Goal: Task Accomplishment & Management: Use online tool/utility

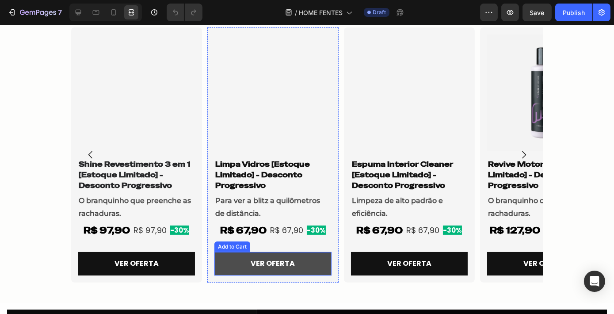
scroll to position [624, 0]
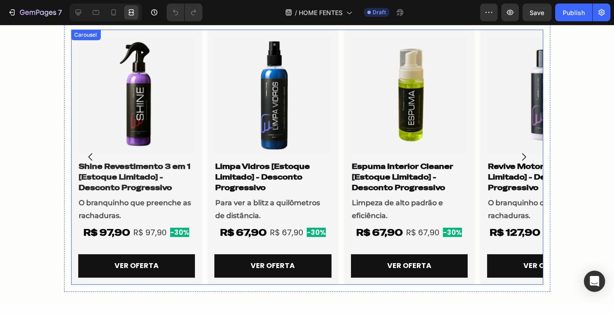
click at [521, 155] on icon "Carousel Next Arrow" at bounding box center [523, 157] width 11 height 11
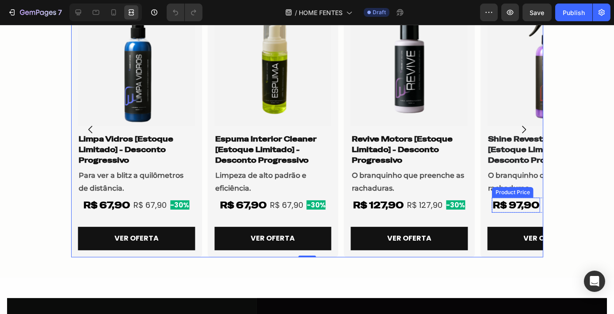
scroll to position [652, 0]
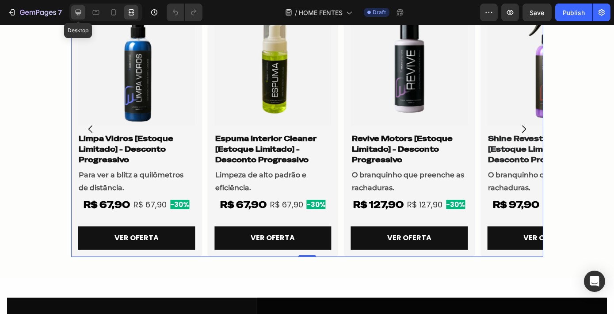
click at [81, 10] on icon at bounding box center [78, 12] width 9 height 9
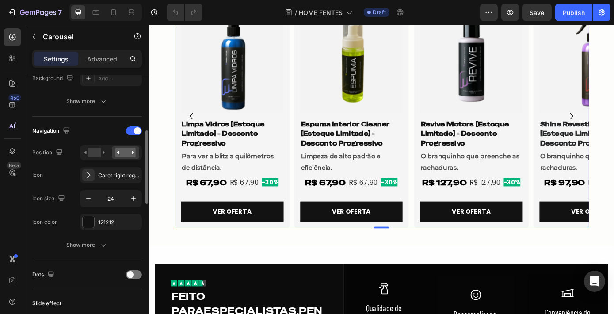
scroll to position [240, 0]
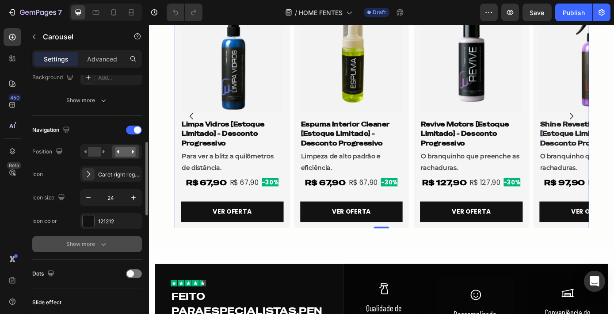
click at [87, 248] on button "Show more" at bounding box center [87, 244] width 110 height 16
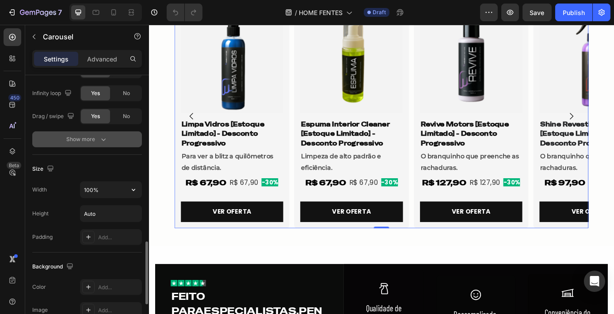
scroll to position [681, 0]
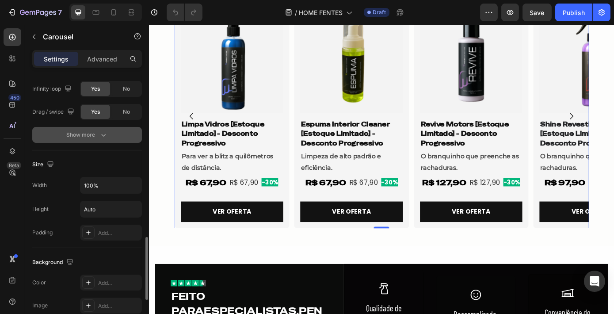
click at [105, 130] on icon "button" at bounding box center [103, 134] width 9 height 9
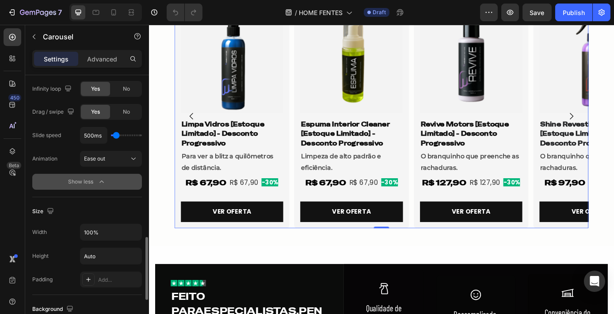
type input "1400ms"
type input "1400"
type input "1550ms"
type input "1550"
type input "1150ms"
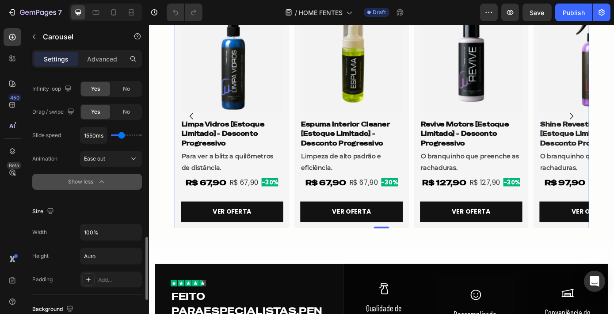
type input "1150"
type input "1000ms"
type input "1000"
click at [118, 134] on input "range" at bounding box center [126, 135] width 31 height 2
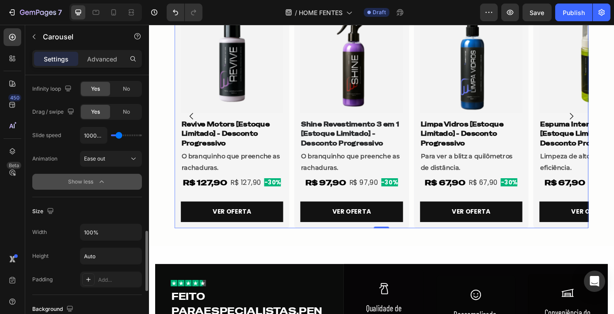
type input "1700ms"
type input "1700"
click at [122, 134] on input "range" at bounding box center [126, 135] width 31 height 2
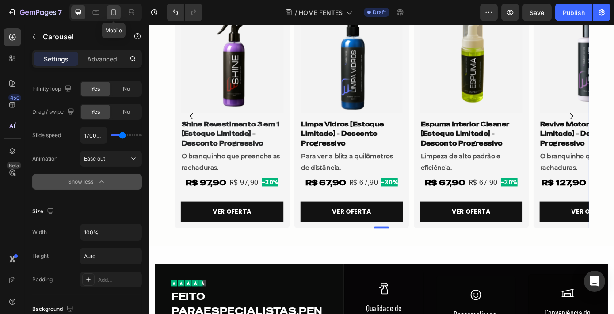
click at [115, 13] on icon at bounding box center [113, 12] width 5 height 6
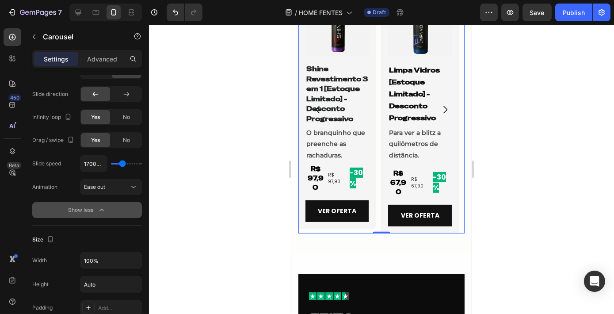
scroll to position [584, 0]
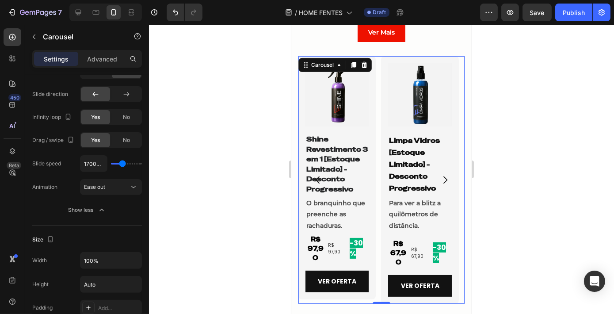
click at [439, 179] on icon "Carousel Next Arrow" at bounding box center [444, 180] width 11 height 11
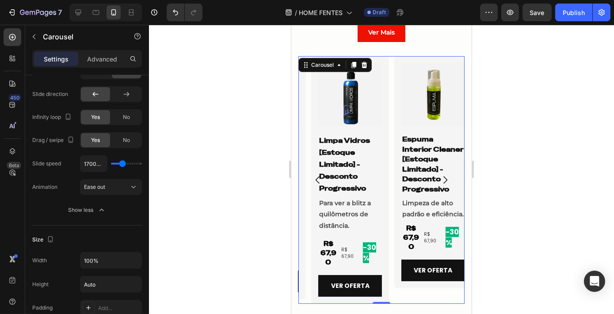
click at [439, 179] on icon "Carousel Next Arrow" at bounding box center [444, 180] width 11 height 11
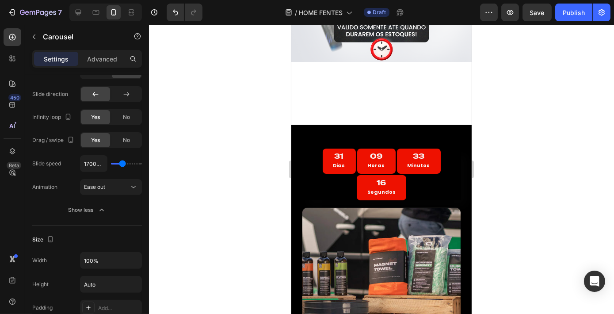
scroll to position [158, 0]
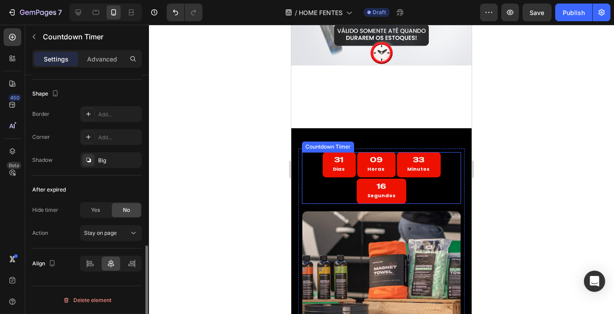
click at [404, 186] on div "31 Dias 09 Horas 33 Minutos 16 Segundos" at bounding box center [380, 177] width 159 height 51
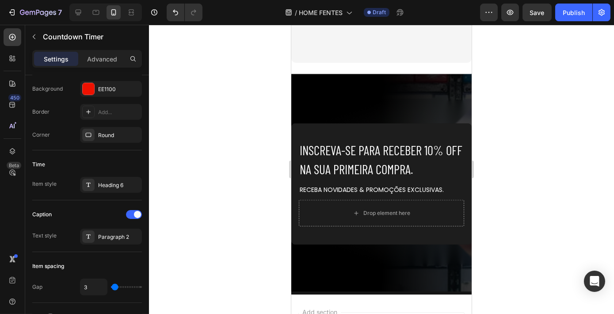
scroll to position [2158, 0]
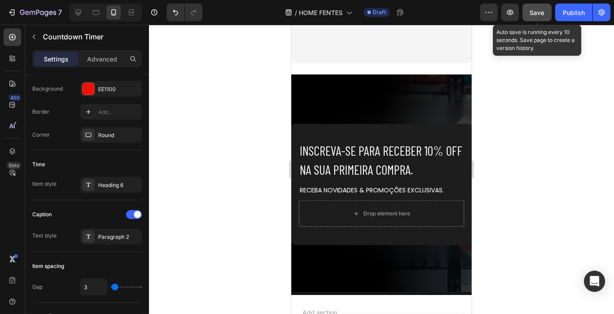
click at [533, 21] on button "Save" at bounding box center [536, 13] width 29 height 18
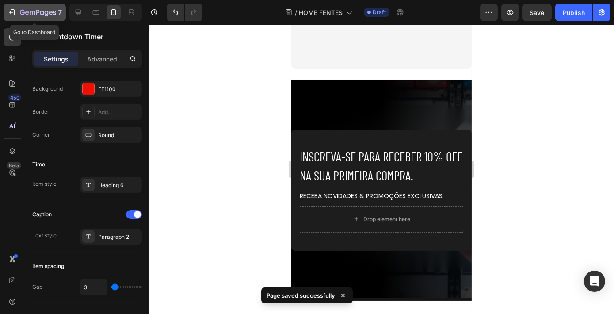
click at [14, 4] on button "7" at bounding box center [35, 13] width 62 height 18
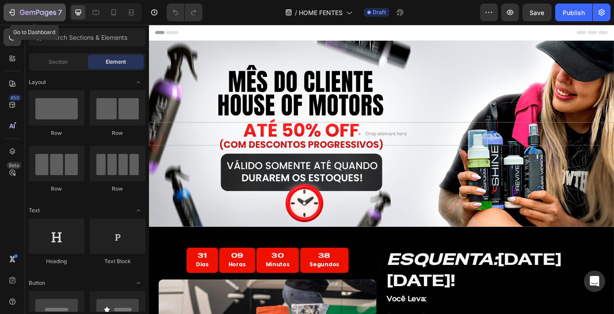
click at [28, 9] on icon "button" at bounding box center [38, 13] width 36 height 8
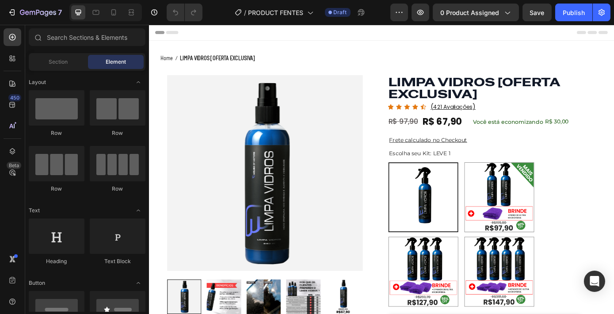
radio input "true"
click at [512, 137] on div "Você está economizando R$ 30,00" at bounding box center [573, 135] width 128 height 14
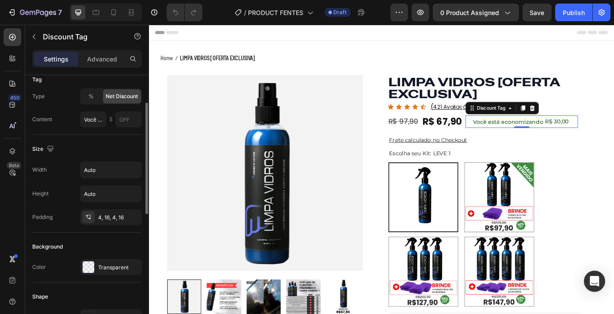
scroll to position [66, 0]
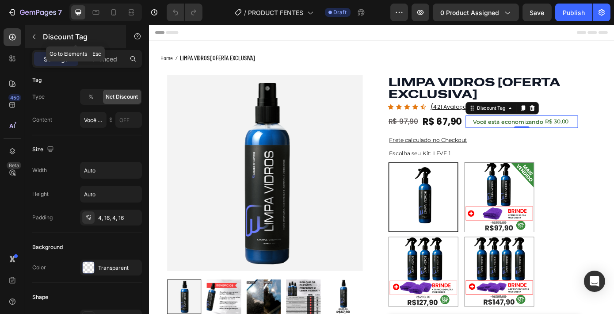
click at [52, 41] on p "Discount Tag" at bounding box center [80, 36] width 75 height 11
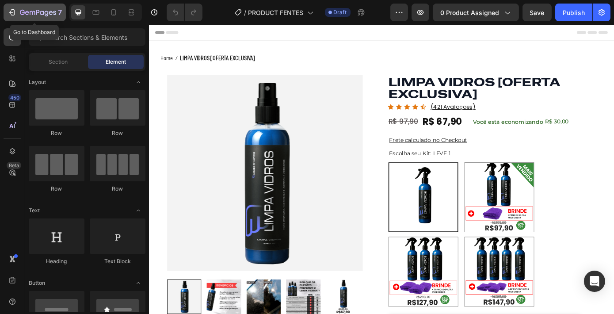
click at [23, 19] on button "7" at bounding box center [35, 13] width 62 height 18
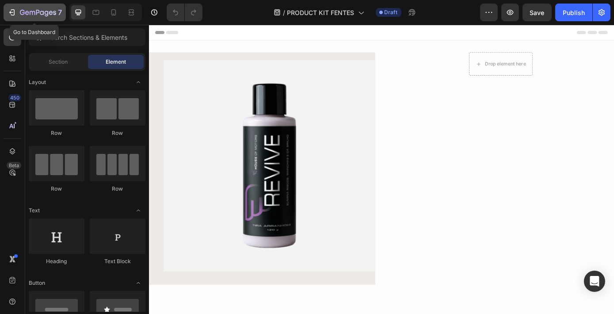
click at [32, 11] on icon "button" at bounding box center [38, 13] width 36 height 8
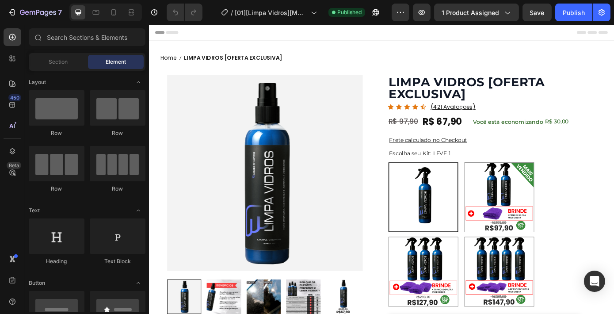
radio input "true"
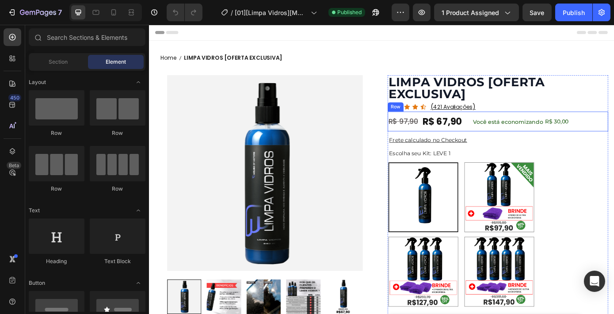
click at [613, 124] on div "R$ 67,90 Product Price Product Price R$ 97,90 Product Price Product Price Você …" at bounding box center [546, 135] width 251 height 23
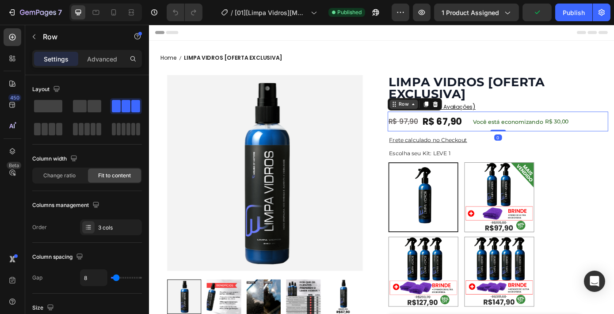
click at [438, 116] on div "Row" at bounding box center [439, 115] width 15 height 8
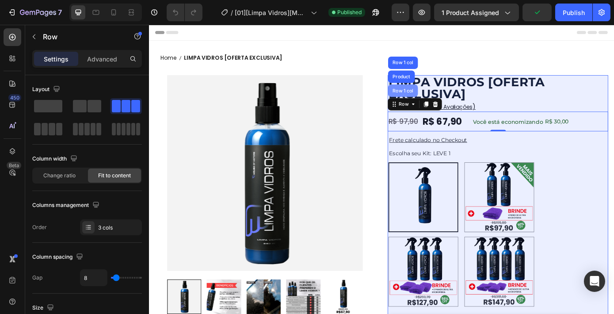
click at [439, 103] on div "Row 1 col" at bounding box center [438, 100] width 34 height 14
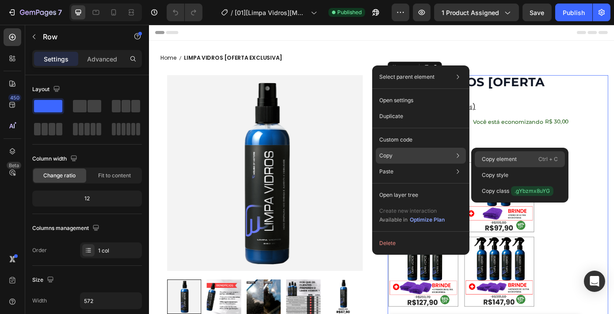
click at [494, 156] on p "Copy element" at bounding box center [499, 159] width 35 height 8
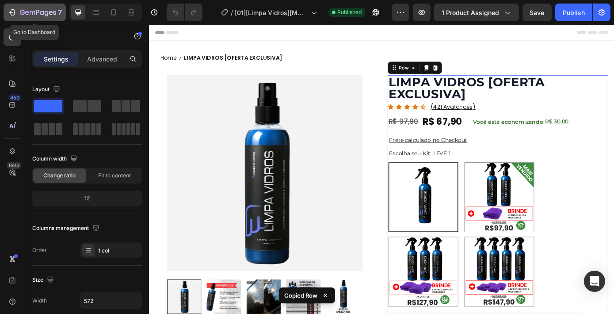
click at [26, 7] on div "7" at bounding box center [41, 12] width 42 height 11
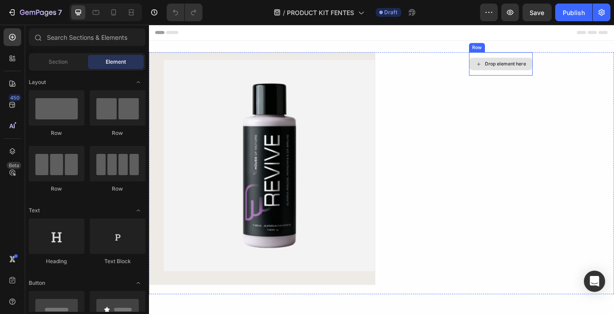
click at [550, 75] on div "Drop element here" at bounding box center [550, 69] width 72 height 14
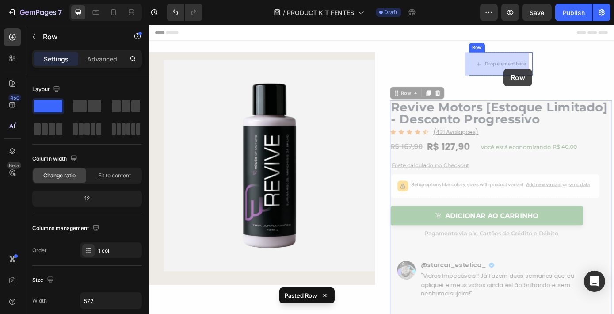
drag, startPoint x: 444, startPoint y: 103, endPoint x: 550, endPoint y: 72, distance: 110.2
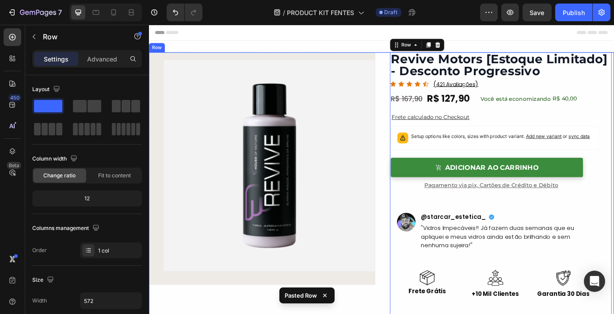
click at [412, 156] on div "Product Images Row Hero Banner Revive Motors [Estoque Limitado] - Desconto Prog…" at bounding box center [413, 221] width 530 height 330
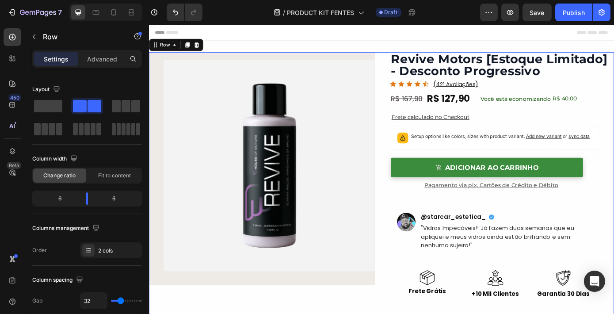
scroll to position [48, 0]
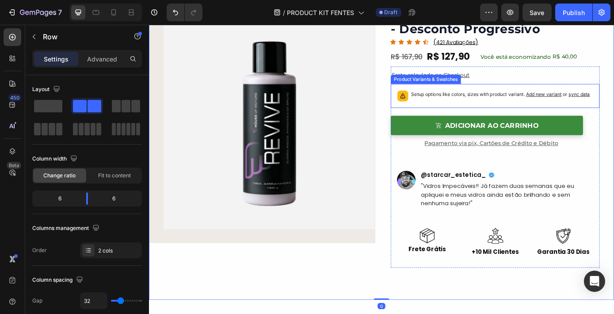
click at [517, 110] on div "Setup options like colors, sizes with product variant. Add new variant or sync …" at bounding box center [550, 106] width 204 height 12
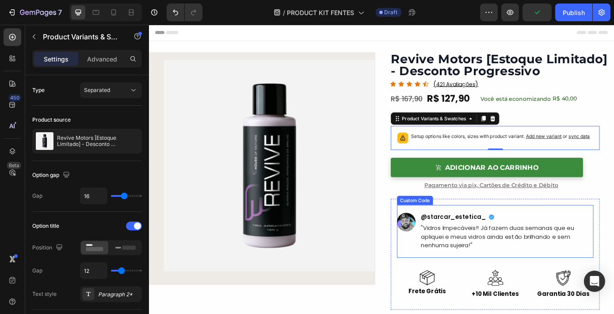
scroll to position [92, 0]
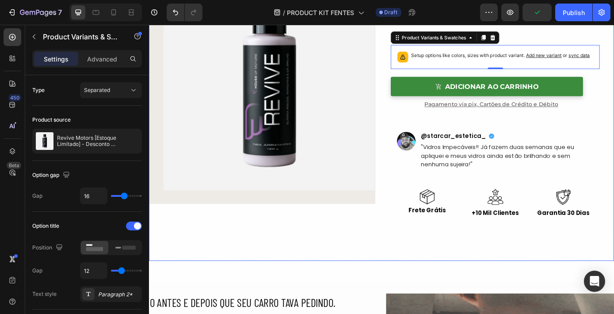
click at [414, 251] on div "Product Images Row Hero Banner Revive Motors [Estoque Limitado] - Desconto Prog…" at bounding box center [413, 129] width 530 height 330
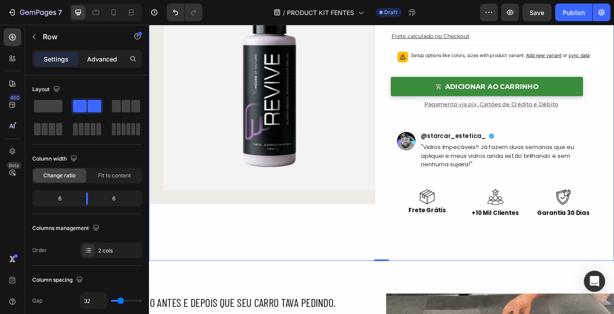
click at [107, 52] on div "Advanced" at bounding box center [102, 59] width 44 height 14
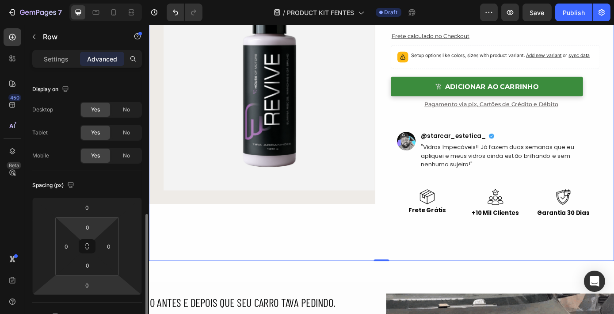
scroll to position [106, 0]
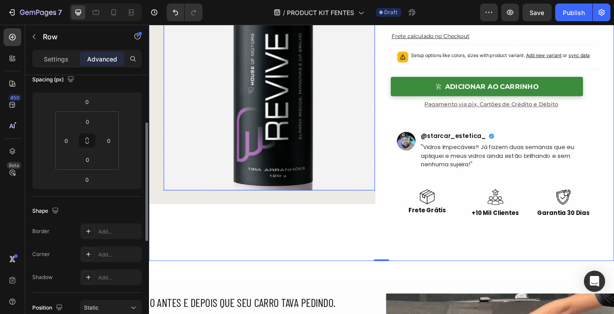
click at [275, 103] on img at bounding box center [285, 93] width 241 height 241
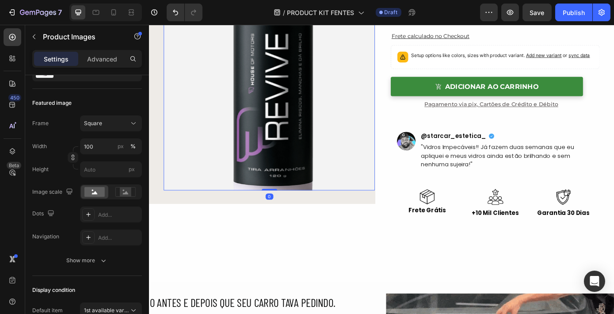
scroll to position [0, 0]
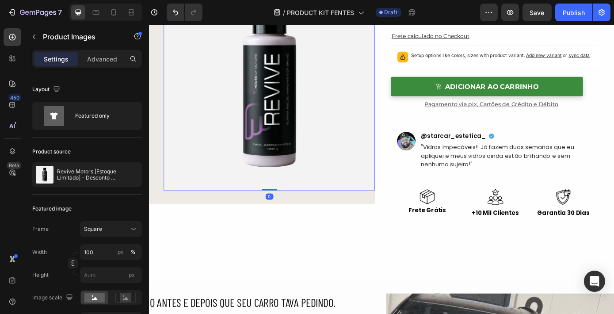
click at [285, 221] on div "0" at bounding box center [285, 220] width 9 height 7
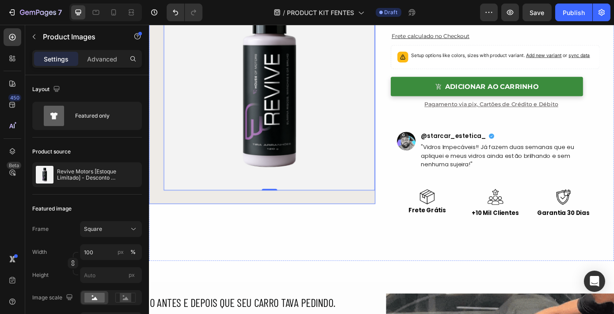
click at [395, 225] on div "Overlay" at bounding box center [277, 96] width 258 height 265
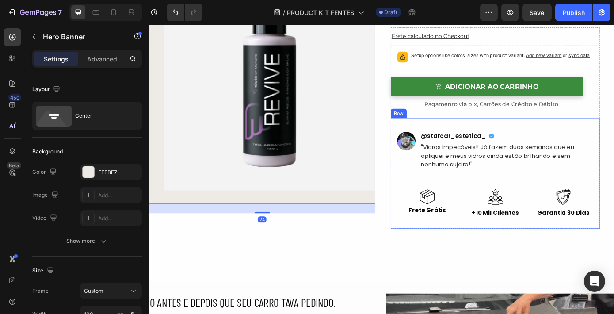
click at [501, 250] on div "@starcar_estetica_ "Vidros Impecáveis!! Já fazem duas semanas que eu apliquei e…" at bounding box center [543, 194] width 238 height 126
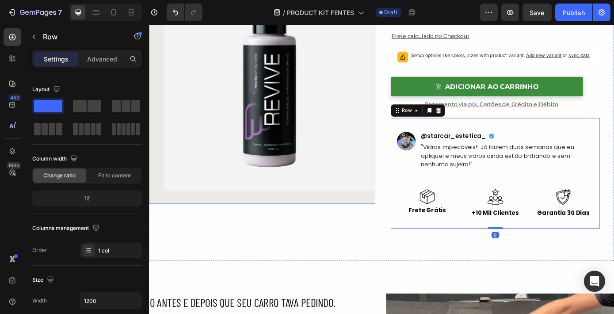
click at [376, 226] on div "Overlay" at bounding box center [277, 96] width 258 height 265
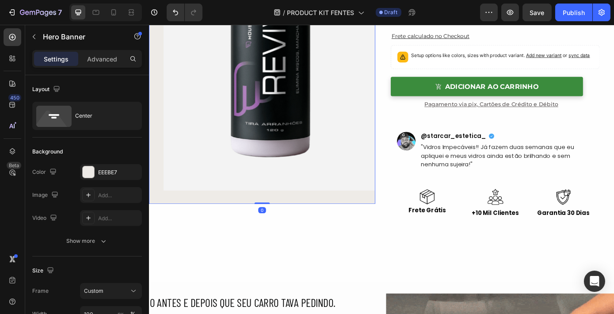
drag, startPoint x: 275, startPoint y: 238, endPoint x: 281, endPoint y: 207, distance: 31.0
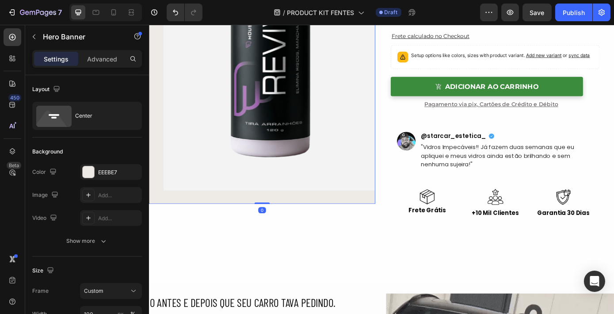
click at [281, 207] on div "Product Images Row Hero Banner 0" at bounding box center [277, 96] width 258 height 265
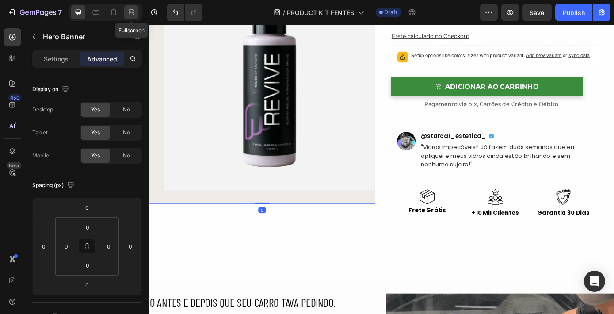
click at [131, 11] on icon at bounding box center [131, 12] width 9 height 9
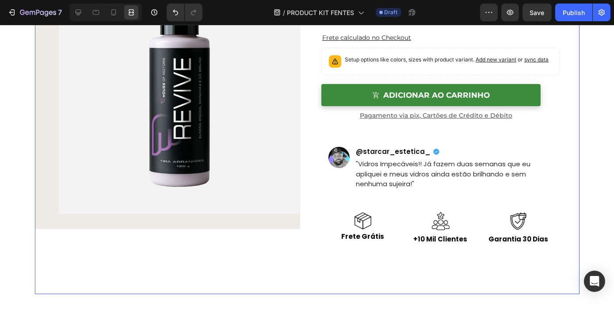
click at [309, 204] on div "Product Images Row Hero Banner Revive Motors [Estoque Limitado] - Desconto Prog…" at bounding box center [307, 129] width 544 height 330
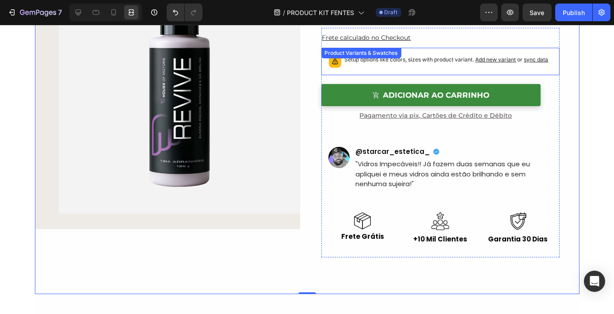
click at [460, 63] on p "Setup options like colors, sizes with product variant. Add new variant or sync …" at bounding box center [447, 59] width 204 height 9
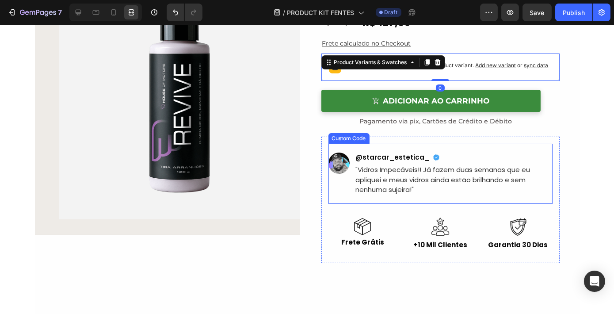
scroll to position [81, 0]
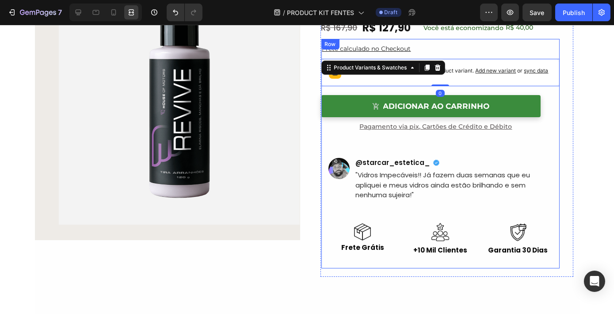
click at [423, 125] on span "Pagamento via pix, Cartões de Crédito e Débito" at bounding box center [436, 126] width 152 height 8
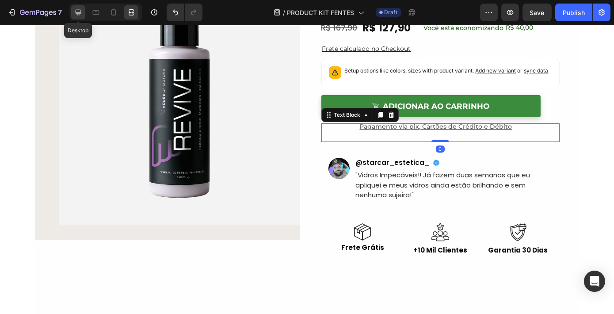
click at [77, 13] on icon at bounding box center [79, 13] width 6 height 6
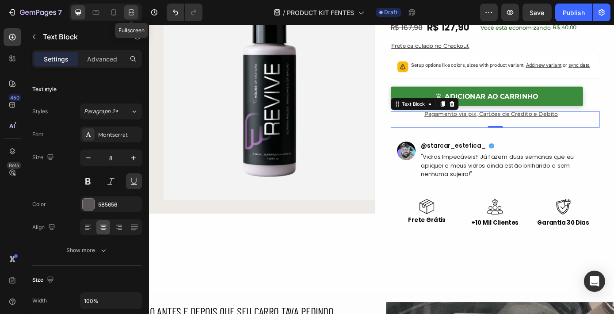
click at [129, 13] on icon at bounding box center [131, 12] width 9 height 9
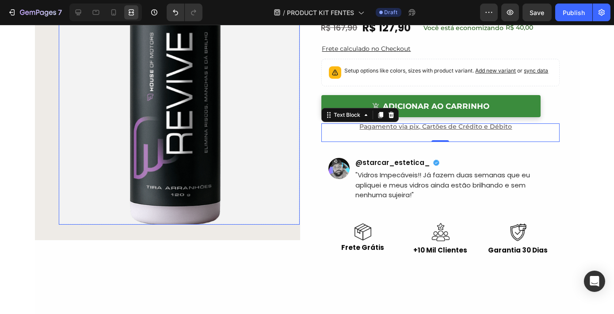
click at [185, 142] on img at bounding box center [179, 104] width 241 height 241
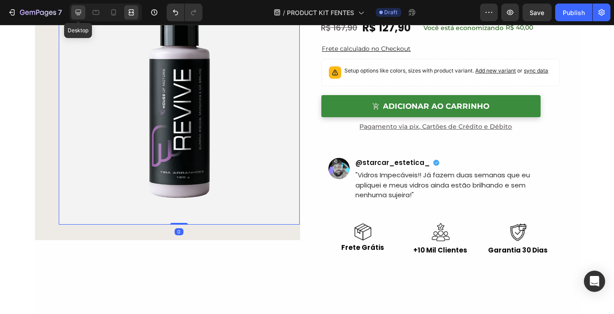
click at [78, 11] on icon at bounding box center [78, 12] width 9 height 9
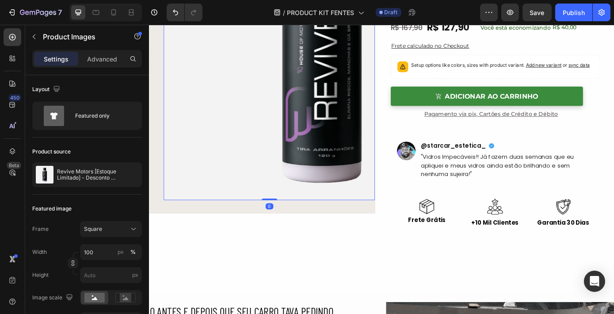
click at [165, 182] on img at bounding box center [285, 104] width 241 height 241
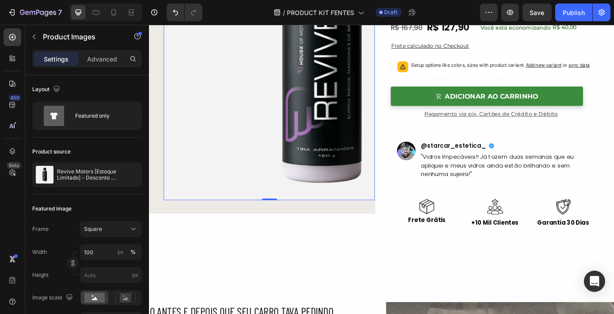
click at [158, 174] on div "Product Images 0 Row" at bounding box center [277, 108] width 258 height 248
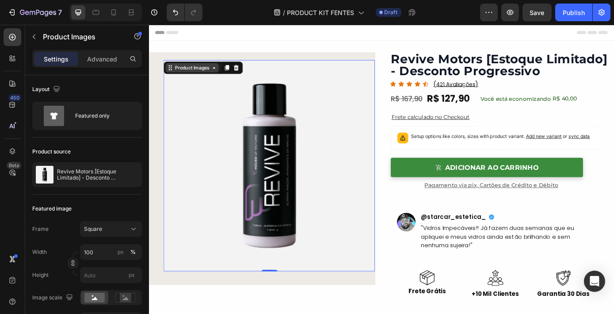
click at [196, 73] on div "Product Images" at bounding box center [197, 74] width 43 height 8
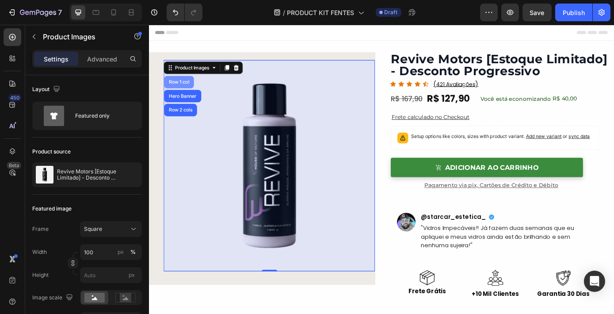
click at [179, 90] on div "Row 1 col" at bounding box center [182, 89] width 27 height 5
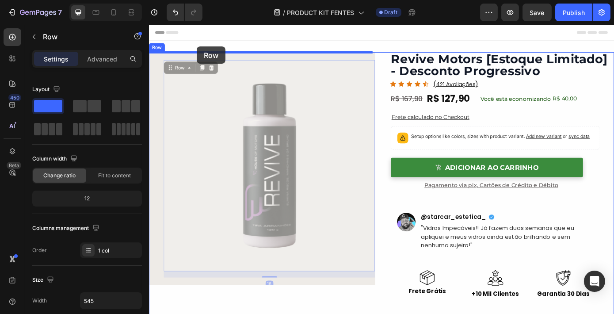
drag, startPoint x: 185, startPoint y: 73, endPoint x: 202, endPoint y: 51, distance: 28.0
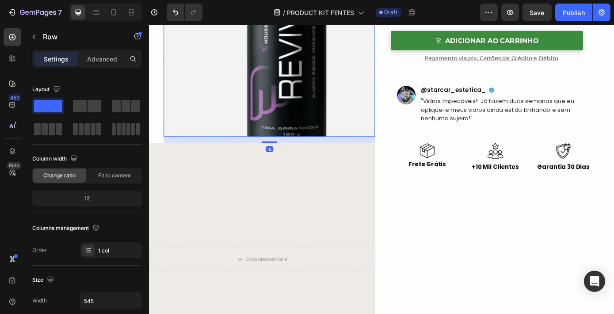
scroll to position [148, 0]
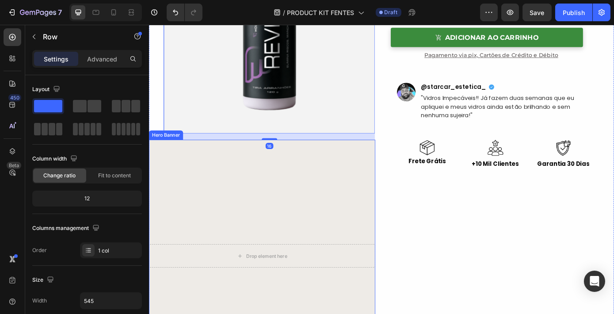
click at [282, 209] on div "Overlay" at bounding box center [277, 288] width 258 height 265
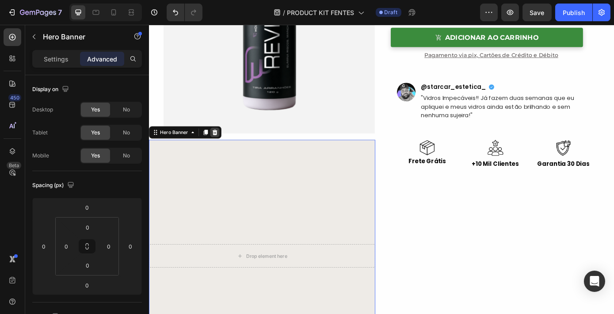
click at [224, 147] on icon at bounding box center [224, 147] width 6 height 6
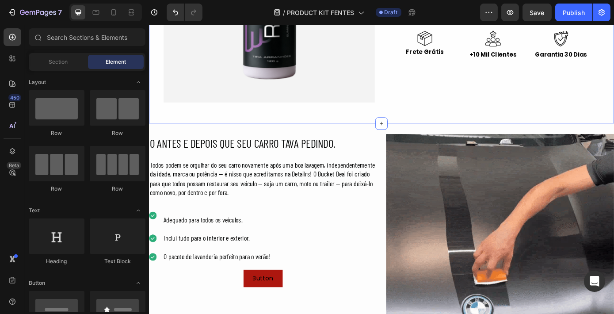
scroll to position [280, 0]
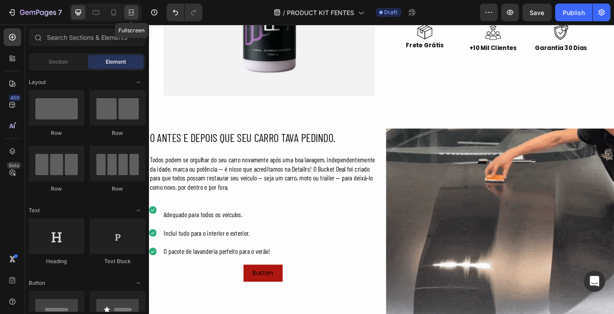
click at [129, 15] on icon at bounding box center [131, 12] width 9 height 9
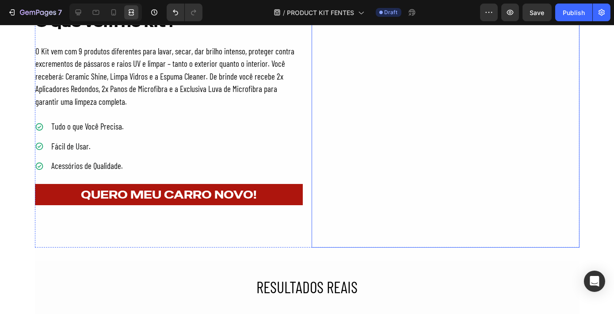
scroll to position [1125, 0]
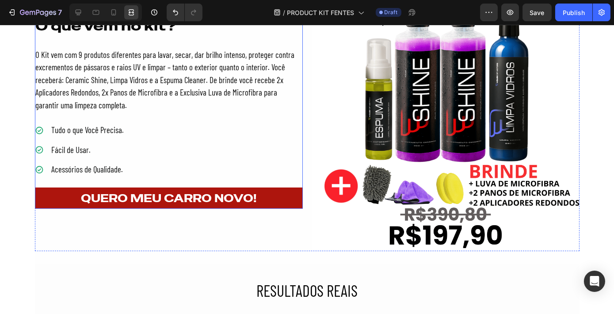
click at [297, 200] on button "QUERO MEU CARRO NOVO!" at bounding box center [169, 198] width 268 height 22
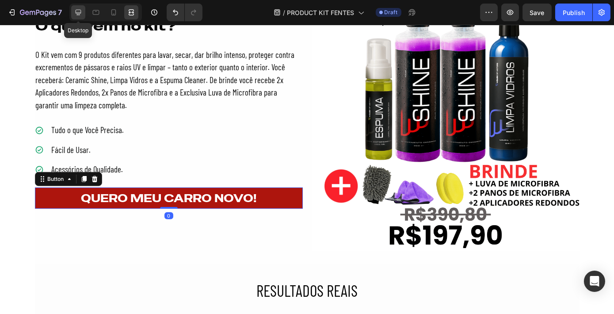
click at [78, 13] on icon at bounding box center [79, 13] width 6 height 6
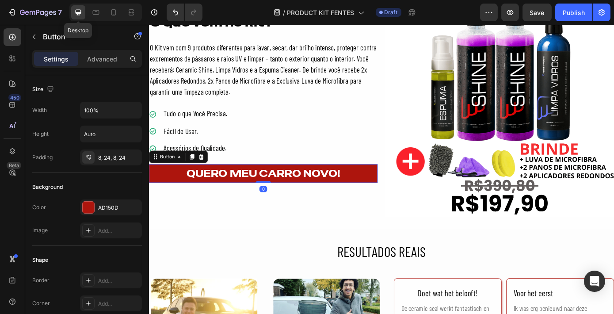
scroll to position [1121, 0]
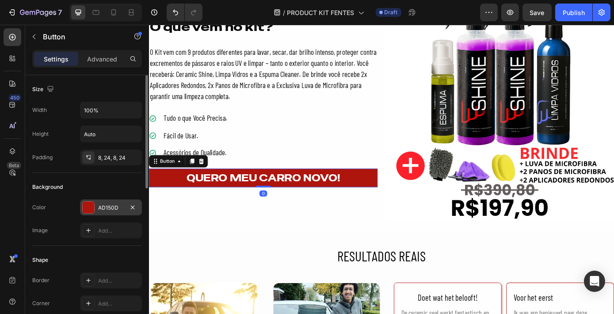
click at [106, 208] on div "AD150D" at bounding box center [111, 208] width 26 height 8
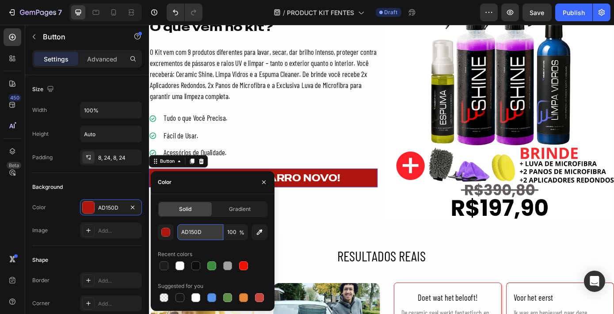
click at [198, 232] on input "AD150D" at bounding box center [200, 232] width 46 height 16
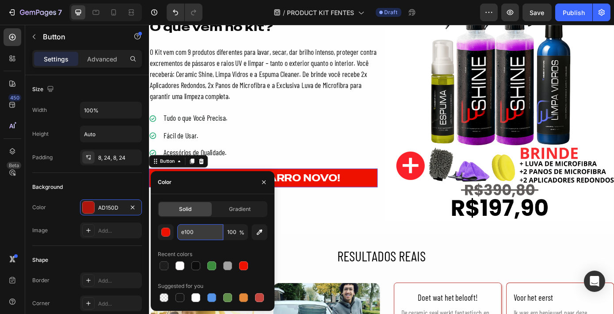
type input "e1000"
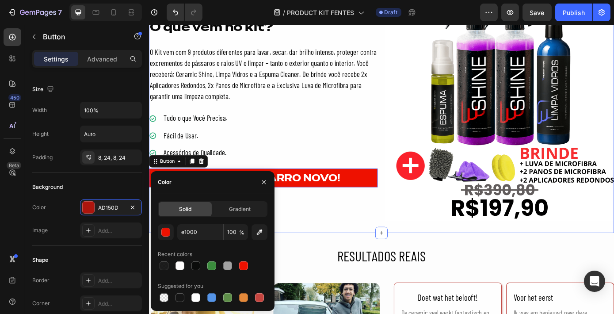
click at [388, 255] on div "O que vem no kit? Heading O Kit vem com 9 produtos diferentes para lavar, secar…" at bounding box center [413, 118] width 530 height 287
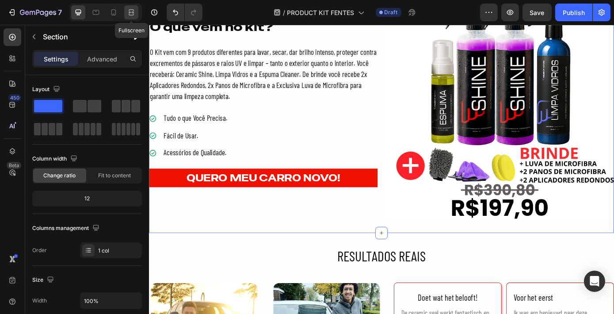
click at [128, 10] on icon at bounding box center [131, 12] width 9 height 9
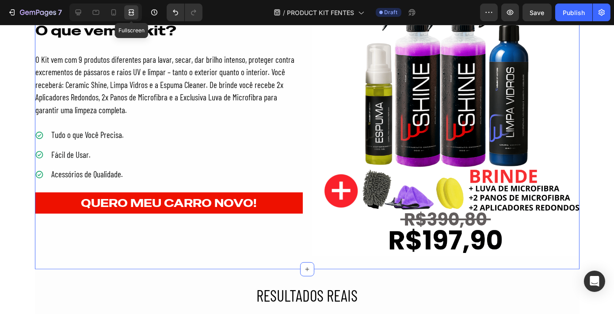
scroll to position [1125, 0]
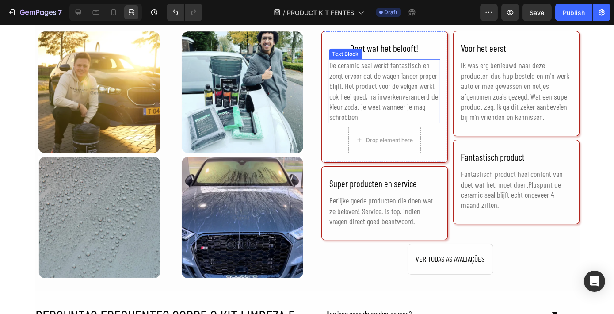
scroll to position [1416, 0]
click at [384, 87] on div "De ceramic seal werkt fantastisch en zorgt ervoor dat de wagen langer proper bl…" at bounding box center [384, 91] width 111 height 64
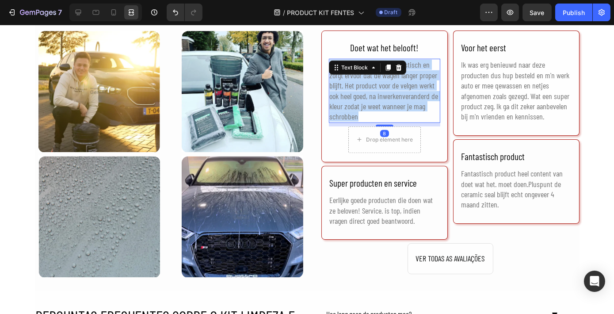
click at [384, 87] on p "De ceramic seal werkt fantastisch en zorgt ervoor dat de wagen langer proper bl…" at bounding box center [385, 91] width 110 height 62
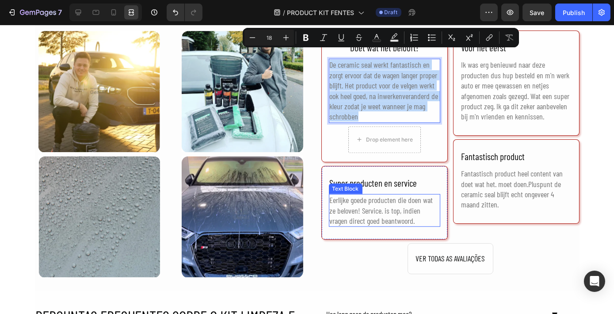
scroll to position [1444, 0]
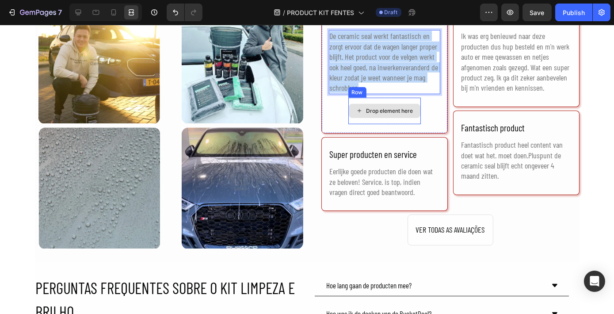
click at [404, 116] on div "Drop element here" at bounding box center [385, 111] width 72 height 14
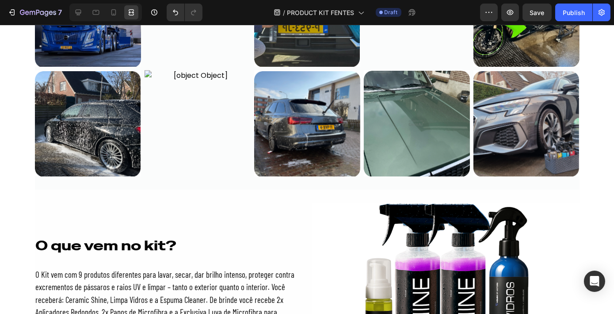
scroll to position [900, 0]
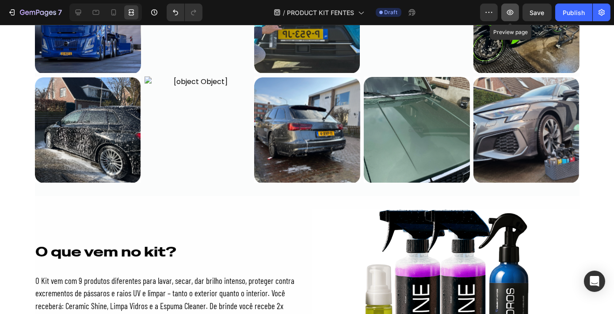
click at [514, 16] on icon "button" at bounding box center [510, 12] width 9 height 9
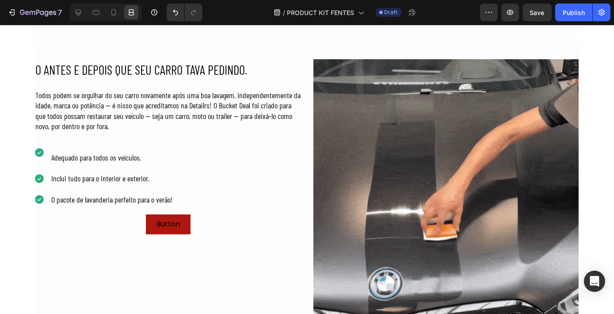
scroll to position [0, 0]
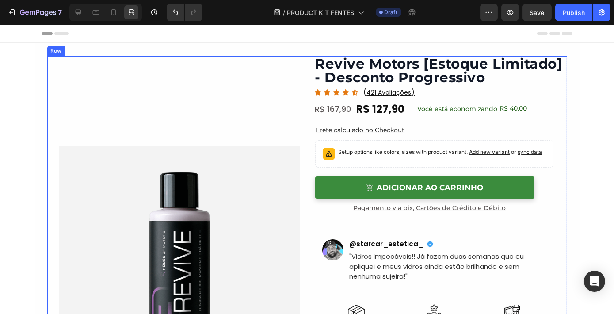
click at [307, 128] on div "Product Images Row Revive Motors [Estoque Limitado] - Desconto Progressivo Prod…" at bounding box center [307, 221] width 520 height 330
click at [75, 12] on icon at bounding box center [78, 12] width 9 height 9
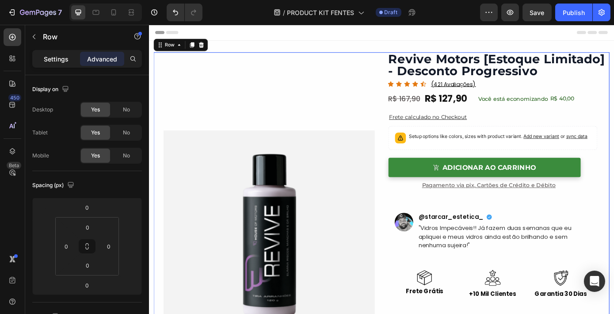
click at [55, 56] on p "Settings" at bounding box center [56, 58] width 25 height 9
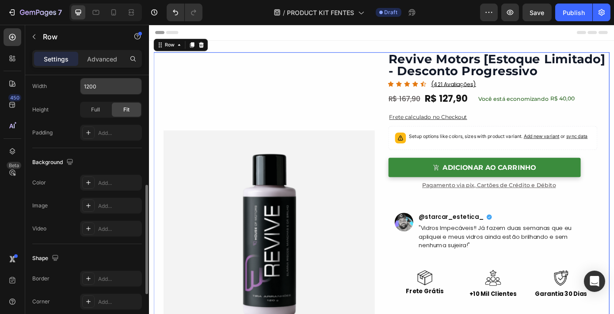
scroll to position [265, 0]
click at [104, 86] on input "1200" at bounding box center [110, 86] width 61 height 16
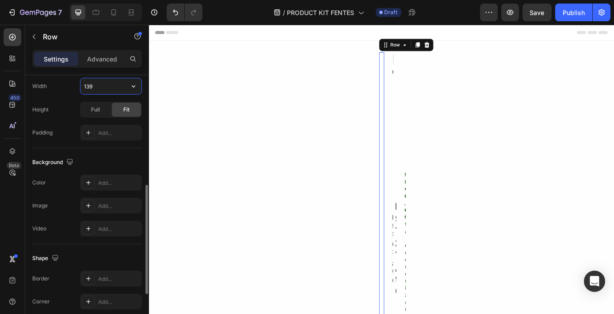
type input "1390"
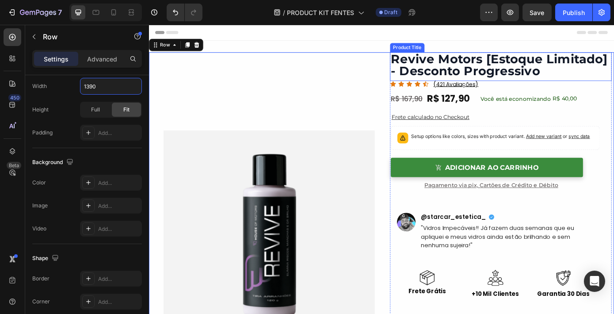
click at [613, 73] on h1 "Revive Motors [Estoque Limitado] - Desconto Progressivo" at bounding box center [549, 70] width 253 height 29
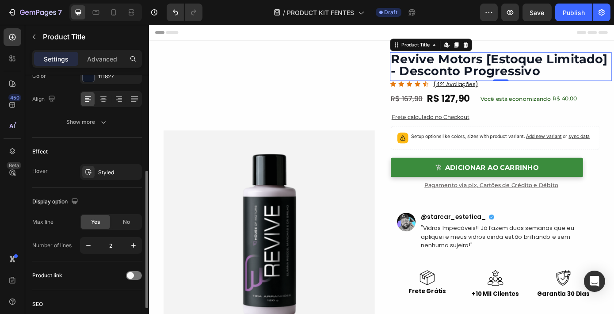
scroll to position [243, 0]
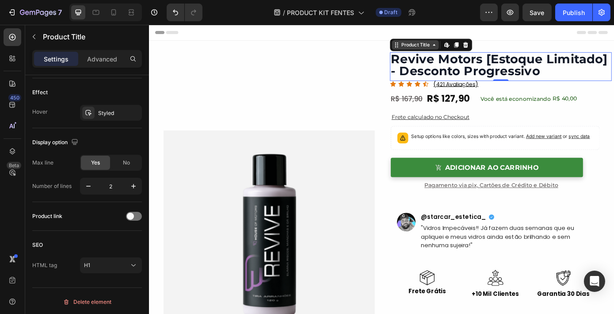
click at [444, 49] on div "Product Title" at bounding box center [452, 48] width 36 height 8
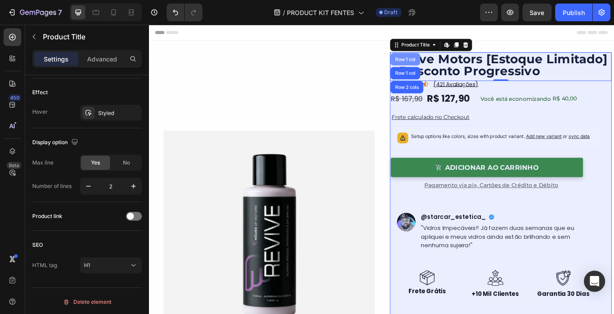
click at [431, 64] on div "Row 1 col" at bounding box center [440, 63] width 27 height 5
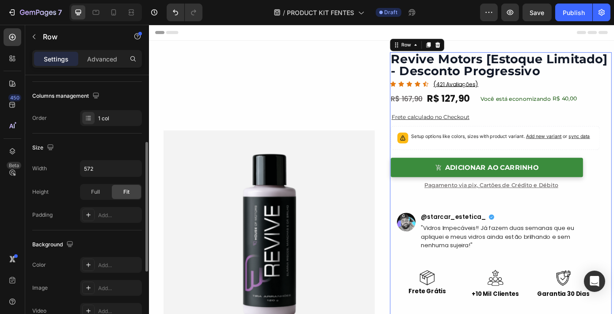
scroll to position [166, 0]
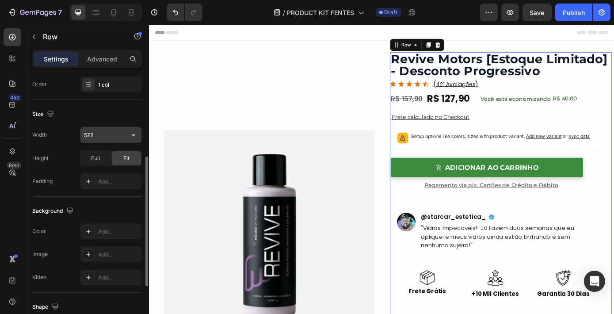
click at [112, 137] on input "572" at bounding box center [110, 135] width 61 height 16
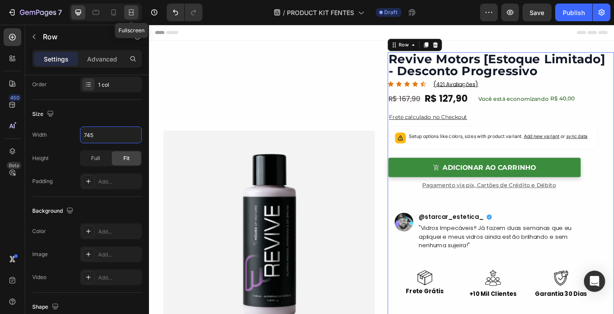
type input "745"
click at [134, 10] on icon at bounding box center [131, 12] width 9 height 9
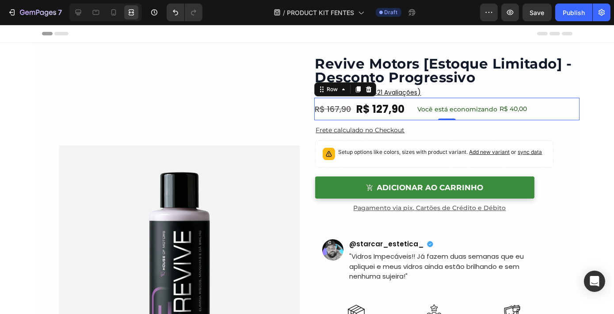
click at [551, 114] on div "R$ 127,90 Product Price Product Price R$ 167,90 Product Price Product Price Voc…" at bounding box center [446, 109] width 265 height 23
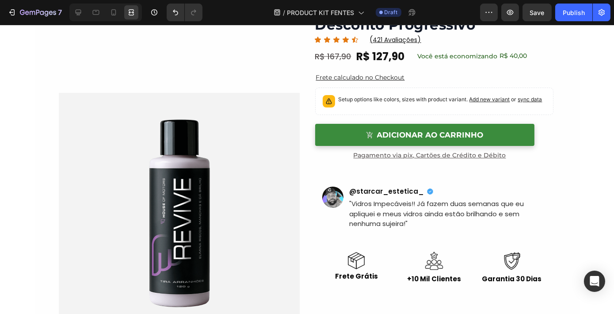
scroll to position [19, 0]
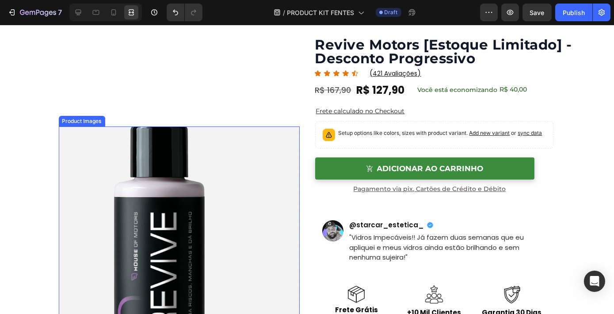
click at [217, 210] on img at bounding box center [179, 246] width 241 height 241
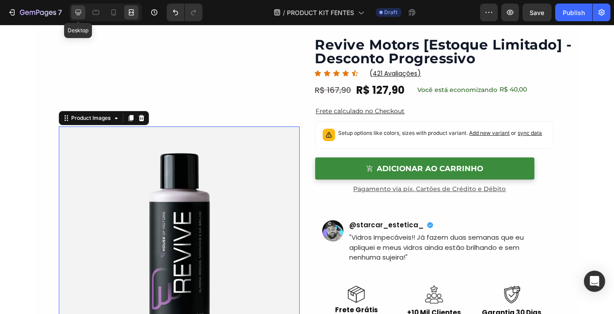
click at [78, 14] on icon at bounding box center [78, 12] width 9 height 9
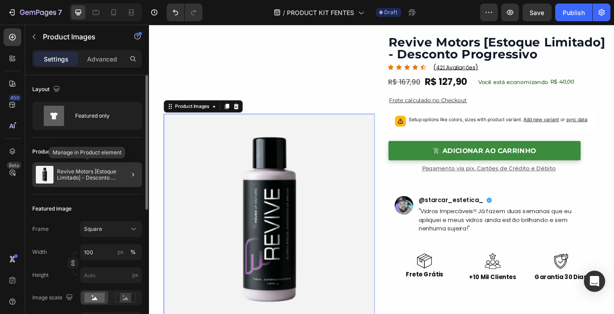
click at [89, 177] on p "Revive Motors [Estoque Limitado] - Desconto Progressivo" at bounding box center [97, 174] width 81 height 12
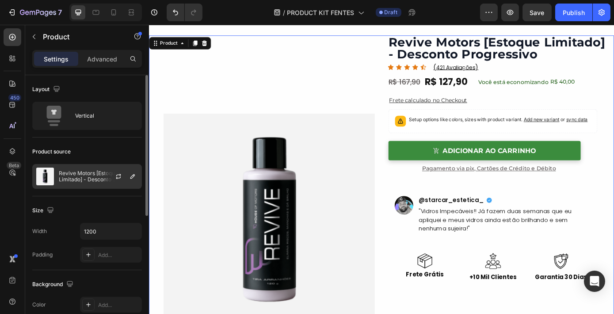
click at [92, 177] on p "Revive Motors [Estoque Limitado] - Desconto Progressivo" at bounding box center [98, 176] width 79 height 12
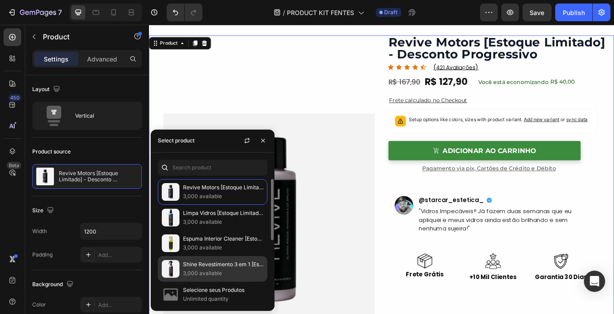
click at [229, 261] on p "Shine Revestimento 3 em 1 [Estoque Limitado] - Desconto Progressivo" at bounding box center [223, 264] width 80 height 9
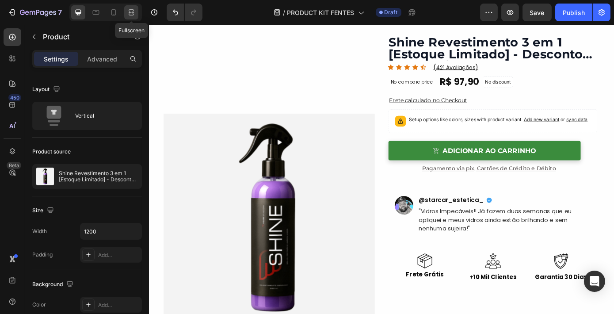
click at [131, 15] on icon at bounding box center [131, 15] width 5 height 2
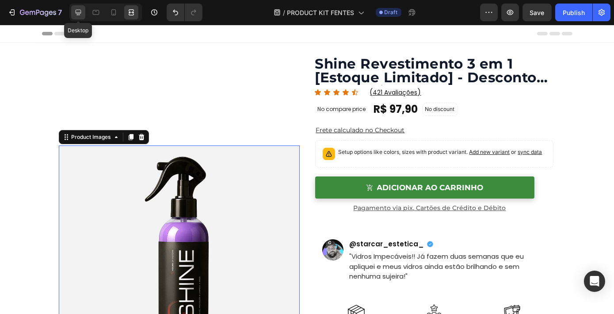
click at [80, 12] on icon at bounding box center [79, 13] width 6 height 6
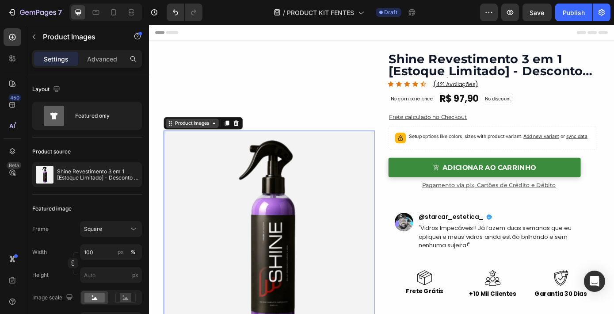
click at [196, 137] on div "Product Images" at bounding box center [197, 137] width 43 height 8
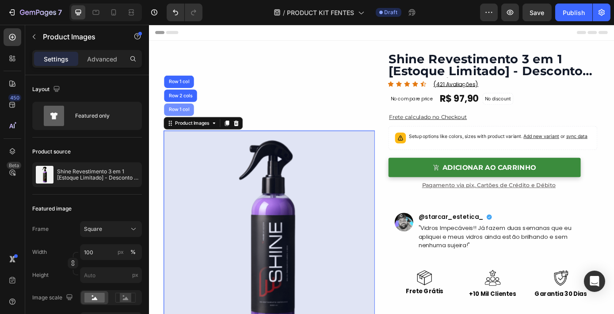
click at [188, 125] on div "Row 1 col" at bounding box center [183, 121] width 34 height 14
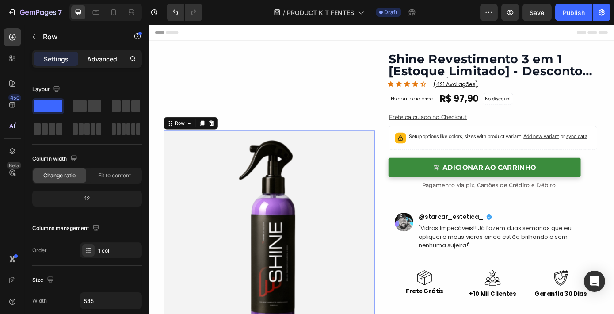
click at [101, 63] on p "Advanced" at bounding box center [102, 58] width 30 height 9
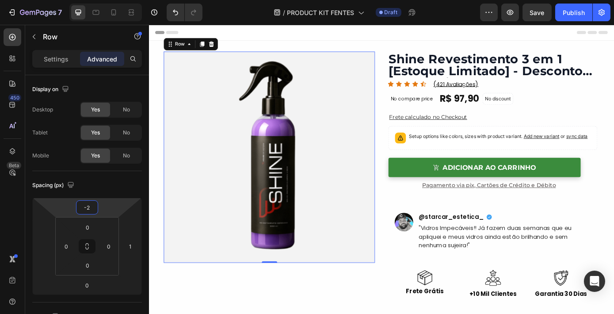
type input "0"
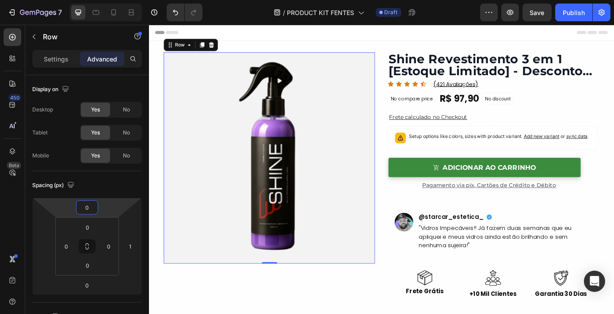
click at [101, 0] on html "7 Version history / PRODUCT KIT FENTES Draft Preview Save Publish 450 Beta Sect…" at bounding box center [307, 0] width 614 height 0
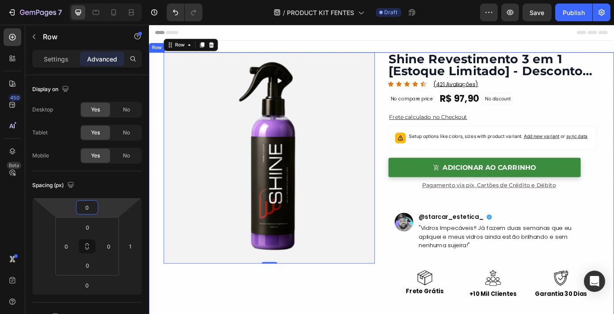
click at [411, 177] on div "Product Images Row 0 Shine Revestimento 3 em 1 [Estoque Limitado] - Desconto Pr…" at bounding box center [413, 221] width 530 height 330
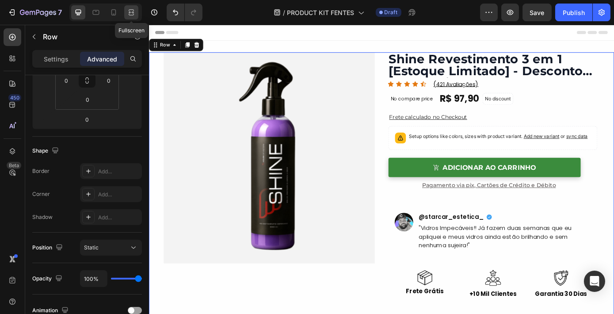
click at [131, 14] on icon at bounding box center [131, 12] width 9 height 9
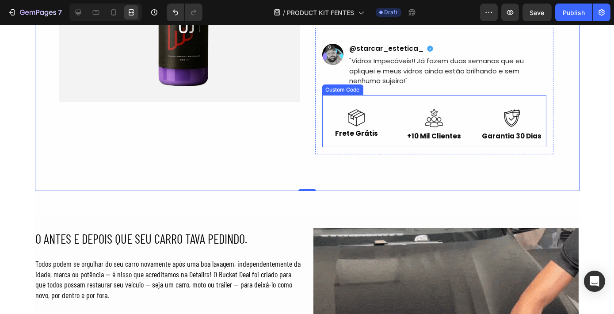
scroll to position [196, 0]
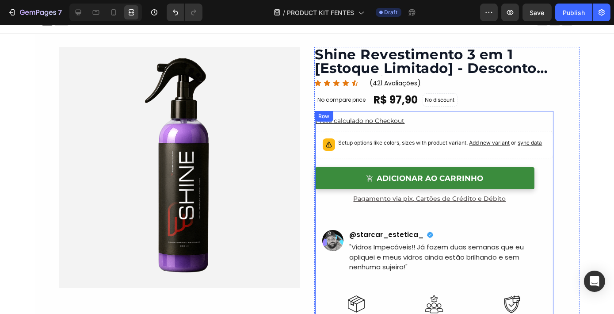
scroll to position [0, 0]
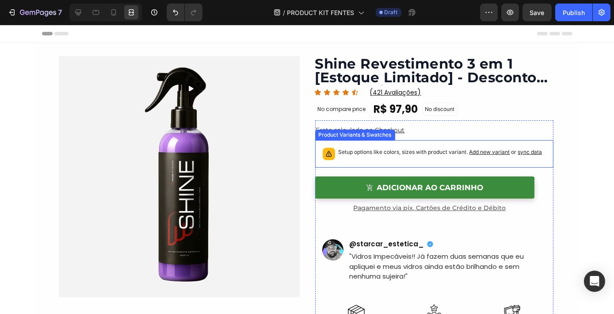
click at [386, 152] on p "Setup options like colors, sizes with product variant. Add new variant or sync …" at bounding box center [440, 152] width 204 height 9
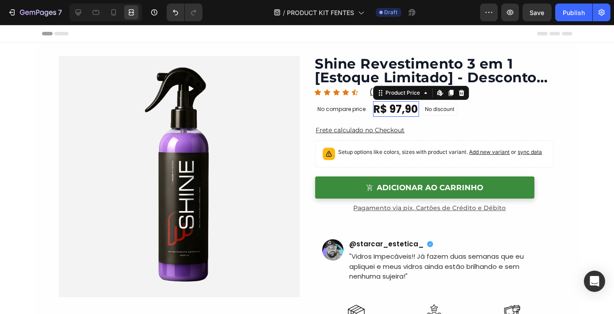
click at [399, 106] on div "R$ 97,90" at bounding box center [396, 108] width 46 height 15
click at [77, 16] on icon at bounding box center [78, 12] width 9 height 9
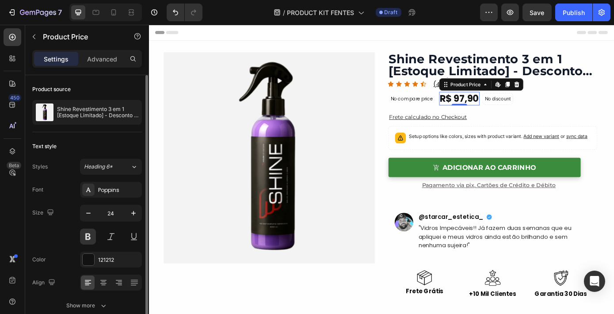
click at [115, 198] on div "Font Poppins Size 24 Color 121212 Align Show more" at bounding box center [87, 248] width 110 height 132
click at [118, 191] on div "Poppins" at bounding box center [119, 190] width 42 height 8
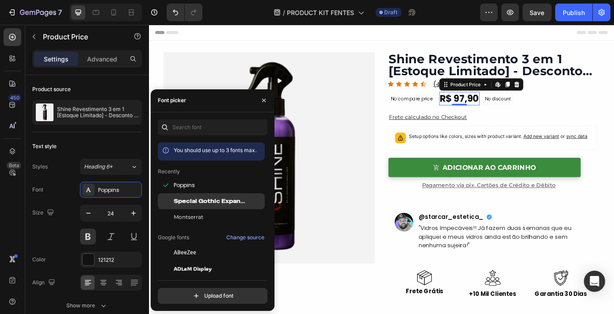
click at [184, 202] on span "Special Gothic Expanded One" at bounding box center [210, 201] width 73 height 8
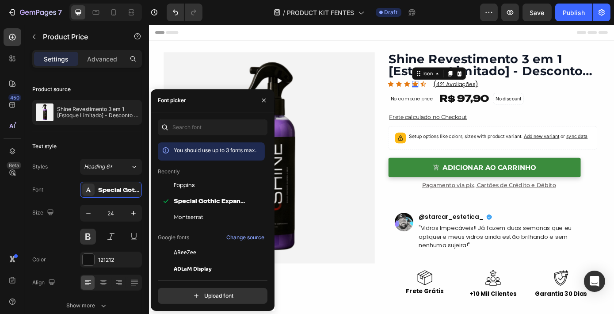
click at [449, 85] on div "Icon" at bounding box center [479, 80] width 61 height 14
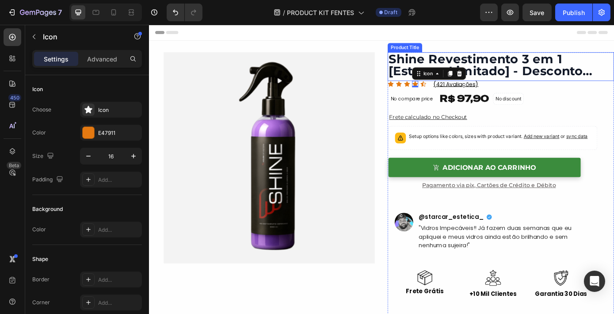
click at [453, 65] on h1 "Shine Revestimento 3 em 1 [Estoque Limitado] - Desconto Progressivo" at bounding box center [550, 70] width 258 height 29
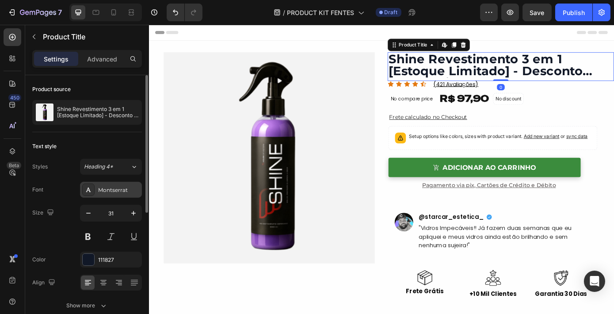
click at [116, 184] on div "Montserrat" at bounding box center [111, 190] width 62 height 16
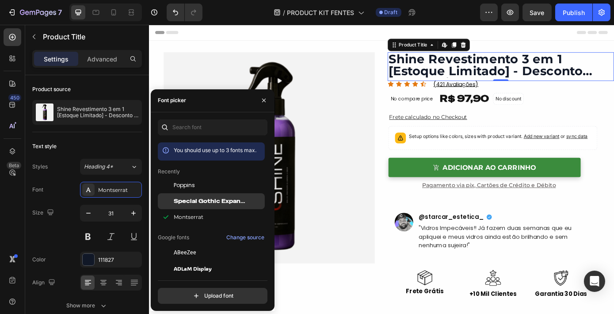
click at [197, 196] on div "Special Gothic Expanded One" at bounding box center [211, 201] width 107 height 16
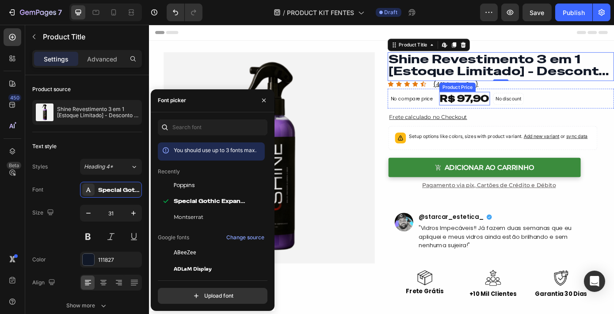
click at [501, 103] on div "R$ 97,90" at bounding box center [508, 108] width 58 height 15
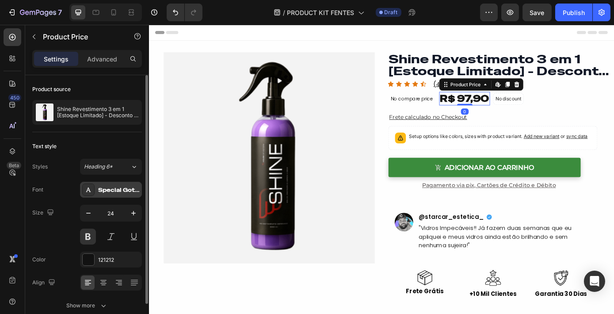
click at [116, 190] on div "Special Gothic Expanded One" at bounding box center [119, 190] width 42 height 8
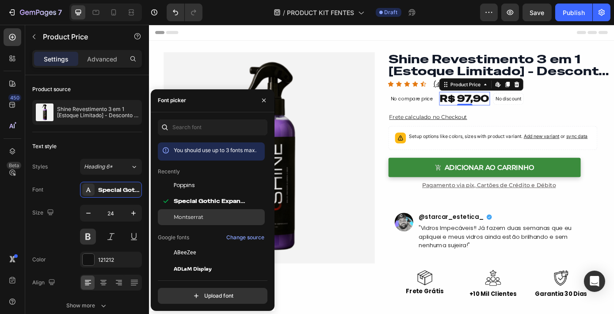
click at [188, 221] on div "Montserrat" at bounding box center [211, 217] width 107 height 16
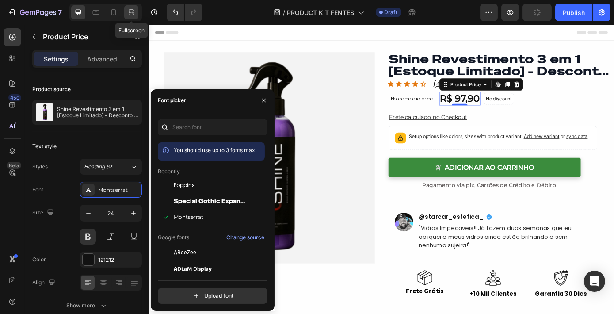
click at [132, 10] on icon at bounding box center [131, 12] width 9 height 9
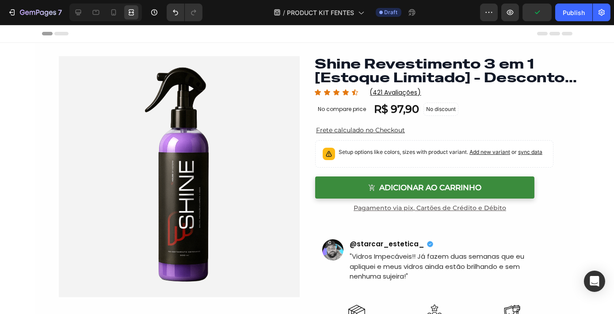
click at [473, 34] on div "Header" at bounding box center [307, 34] width 530 height 18
click at [512, 14] on icon "button" at bounding box center [510, 12] width 7 height 5
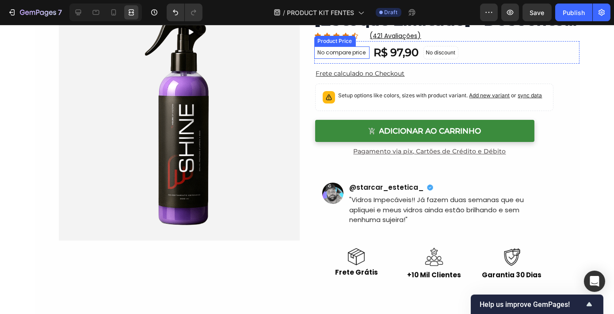
scroll to position [57, 0]
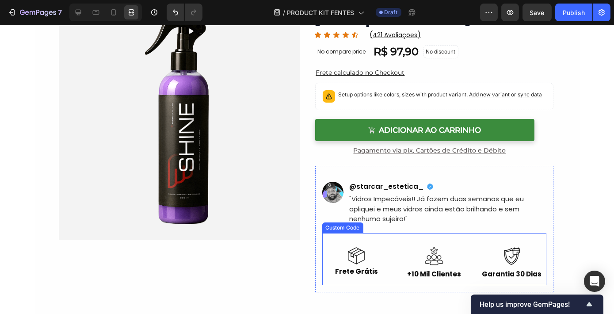
click at [353, 253] on img at bounding box center [356, 256] width 18 height 18
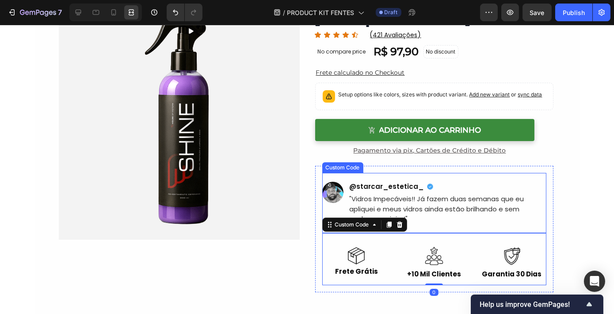
click at [402, 182] on span "@starcar_estetica_" at bounding box center [387, 187] width 74 height 10
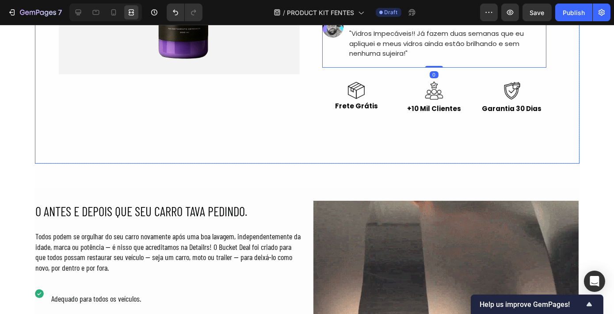
scroll to position [224, 0]
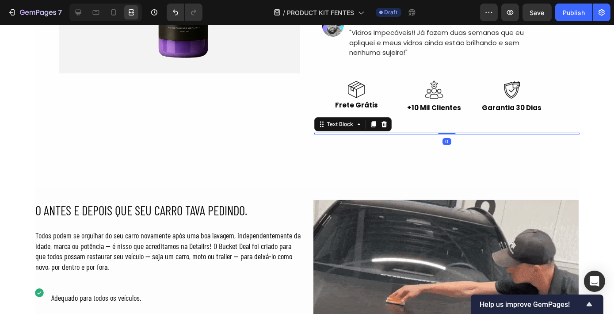
scroll to position [0, 0]
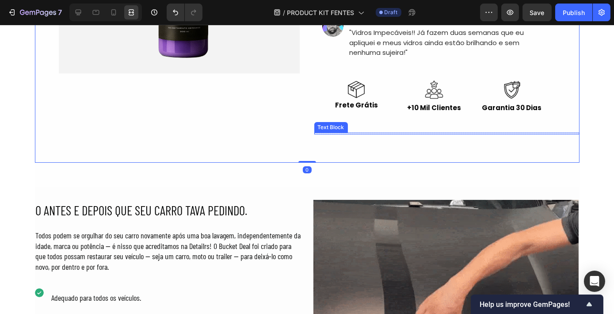
click at [364, 133] on div at bounding box center [446, 134] width 265 height 2
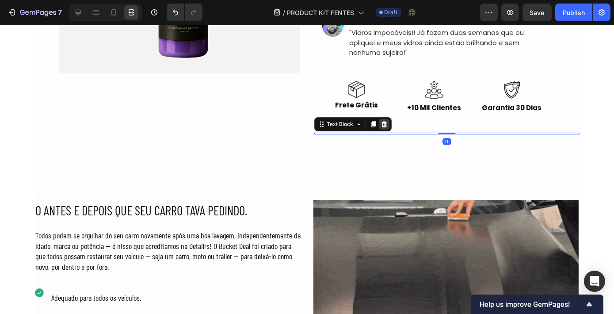
click at [381, 122] on icon at bounding box center [384, 124] width 6 height 6
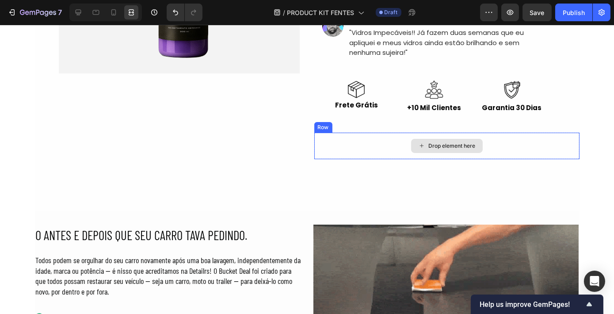
click at [377, 147] on div "Drop element here" at bounding box center [446, 146] width 265 height 27
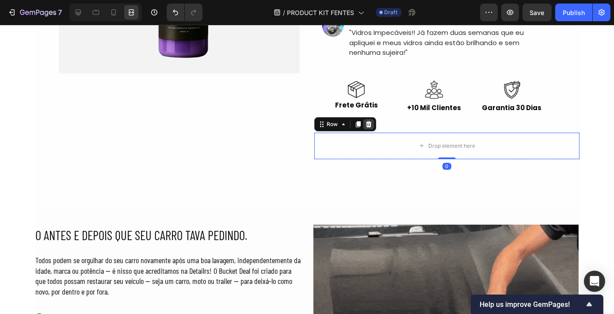
click at [366, 122] on icon at bounding box center [368, 124] width 6 height 6
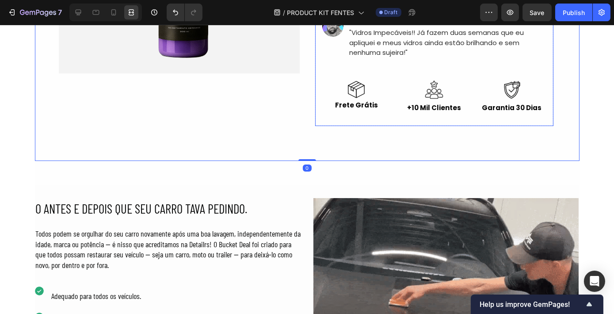
click at [315, 114] on div "@starcar_estetica_ "Vidros Impecáveis!! Já fazem duas semanas que eu apliquei e…" at bounding box center [434, 63] width 238 height 126
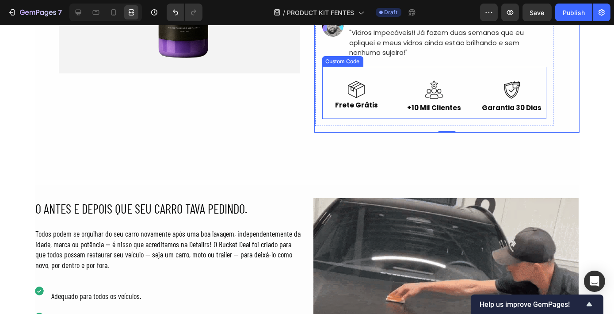
click at [331, 111] on div "Frete Grátis +10 Mil Clientes Garantia 30 Dias" at bounding box center [434, 95] width 224 height 41
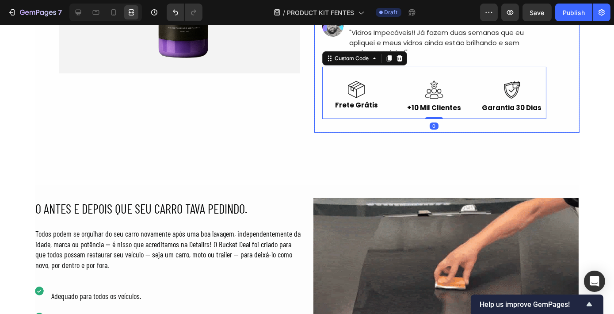
click at [325, 123] on div "@starcar_estetica_ "Vidros Impecáveis!! Já fazem duas semanas que eu apliquei e…" at bounding box center [434, 63] width 238 height 126
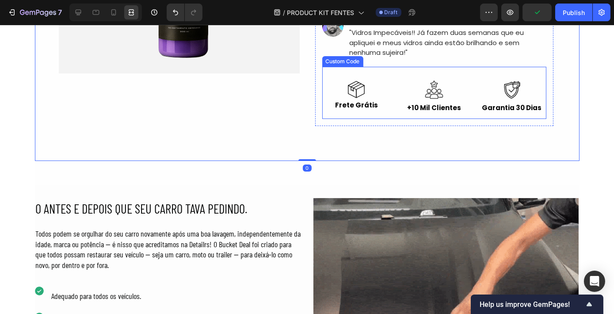
click at [323, 102] on div "Frete Grátis" at bounding box center [356, 95] width 69 height 28
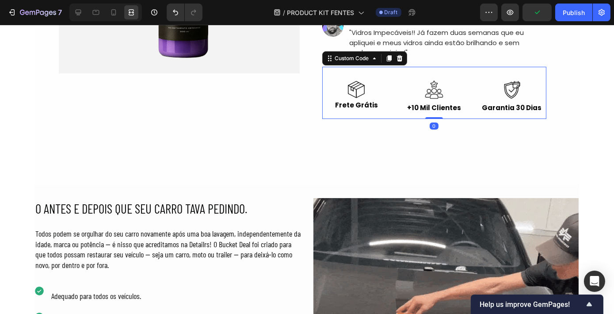
scroll to position [165, 0]
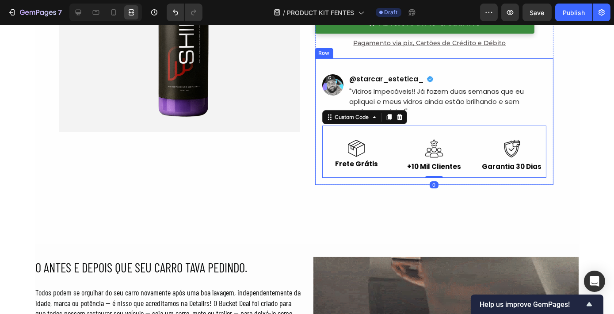
click at [315, 97] on div "@starcar_estetica_ "Vidros Impecáveis!! Já fazem duas semanas que eu apliquei e…" at bounding box center [434, 121] width 238 height 126
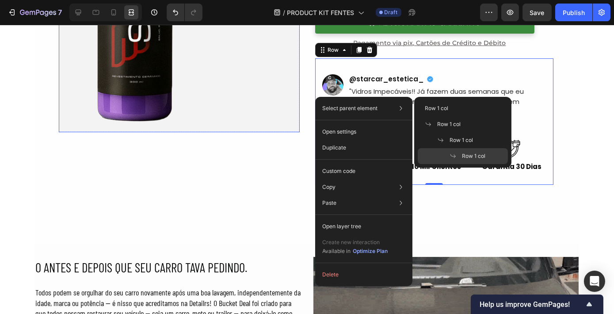
click at [277, 106] on img at bounding box center [179, 11] width 241 height 241
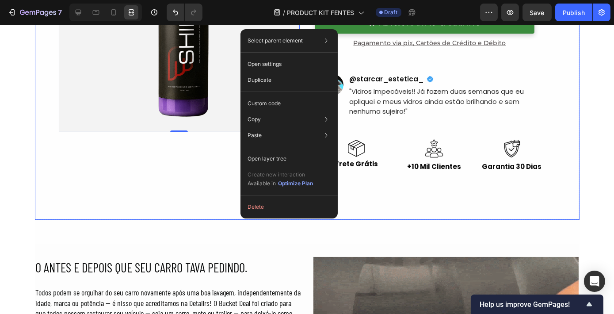
click at [374, 207] on div "Shine Revestimento 3 em 1 [Estoque Limitado] - Desconto Progressivo Product Tit…" at bounding box center [446, 55] width 265 height 328
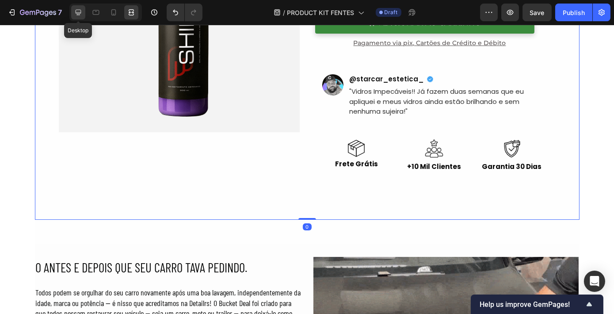
click at [80, 12] on icon at bounding box center [78, 12] width 9 height 9
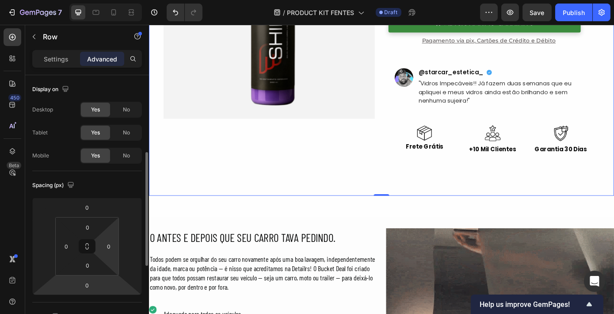
scroll to position [68, 0]
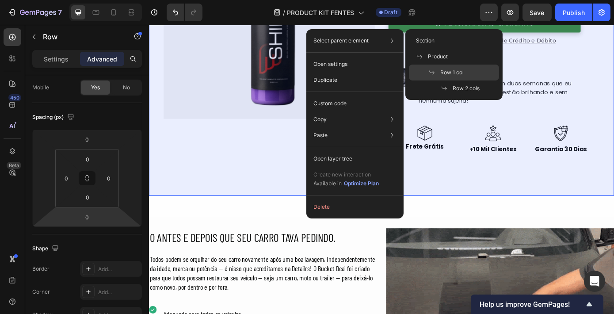
click at [453, 76] on span "Row 1 col" at bounding box center [452, 72] width 23 height 8
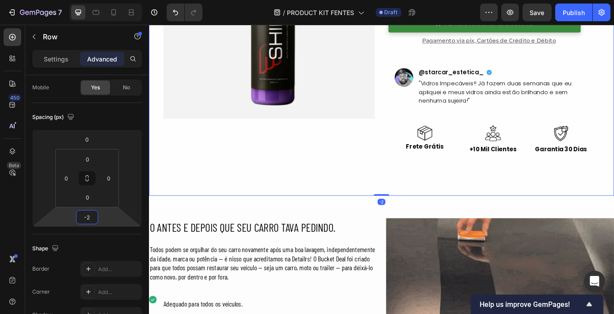
type input "0"
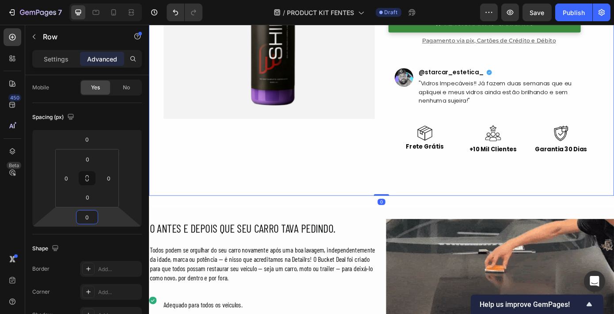
drag, startPoint x: 101, startPoint y: 222, endPoint x: 103, endPoint y: 227, distance: 5.5
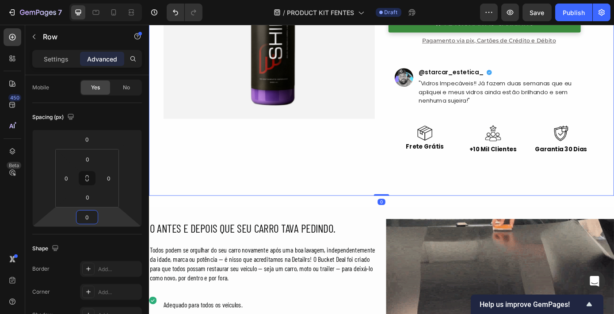
click at [103, 0] on html "7 Version history / PRODUCT KIT FENTES Draft Preview Save Publish 450 Beta Sect…" at bounding box center [307, 0] width 614 height 0
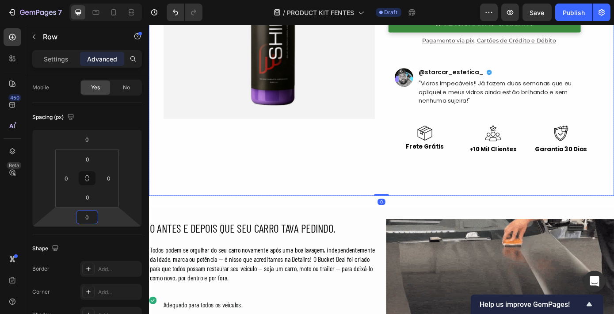
click at [375, 204] on div "Product Images Row" at bounding box center [277, 55] width 258 height 328
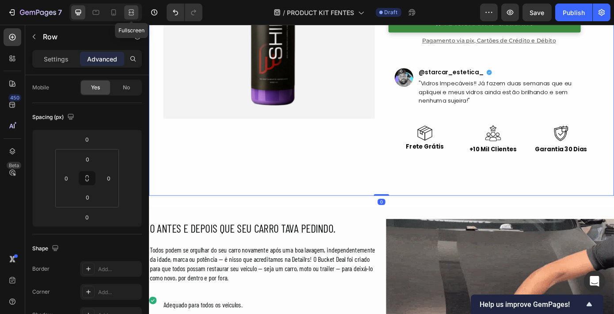
click at [131, 8] on icon at bounding box center [131, 12] width 9 height 9
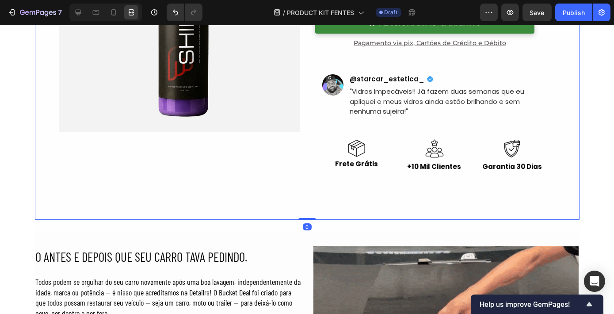
click at [35, 211] on div "Product Images Row" at bounding box center [167, 55] width 265 height 328
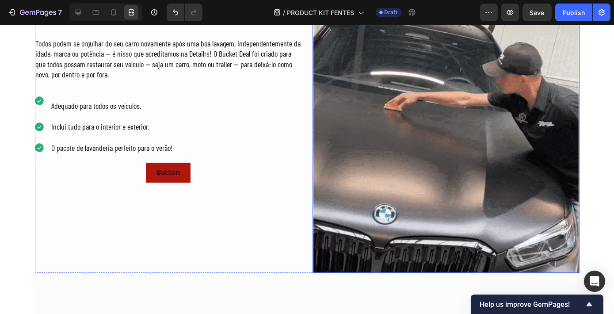
scroll to position [321, 0]
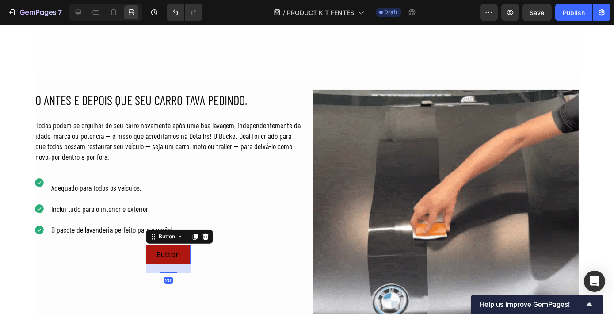
click at [81, 4] on div at bounding box center [105, 13] width 72 height 18
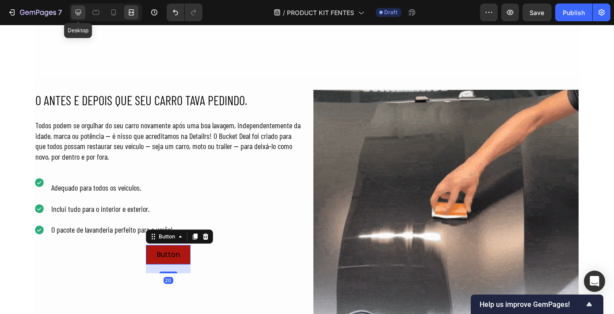
click at [79, 9] on icon at bounding box center [78, 12] width 9 height 9
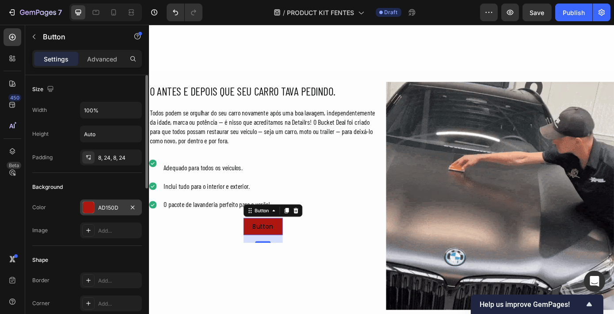
click at [103, 212] on div "AD150D" at bounding box center [111, 207] width 62 height 16
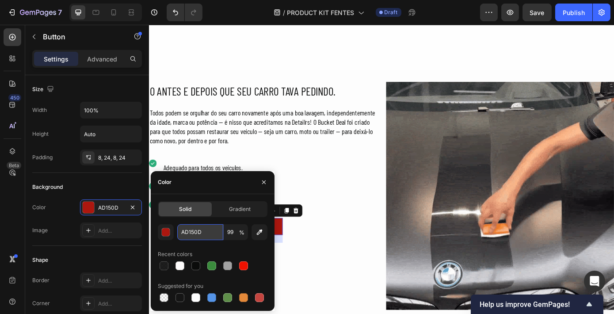
click at [209, 235] on input "AD150D" at bounding box center [200, 232] width 46 height 16
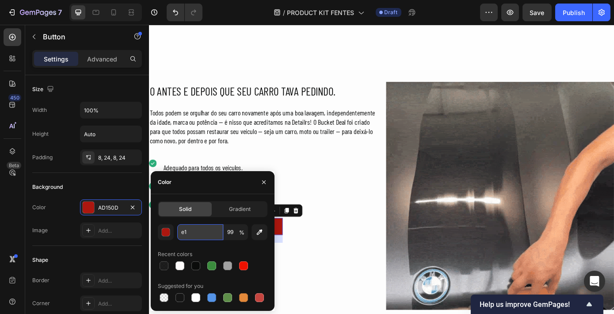
type input "e10"
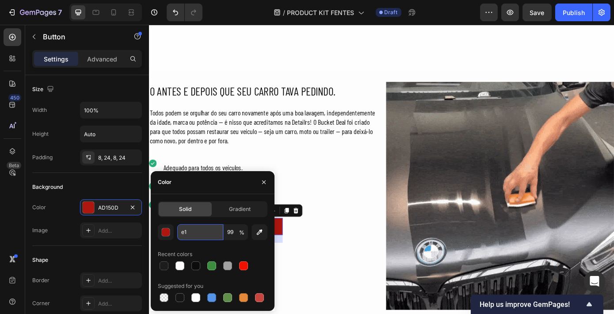
type input "100"
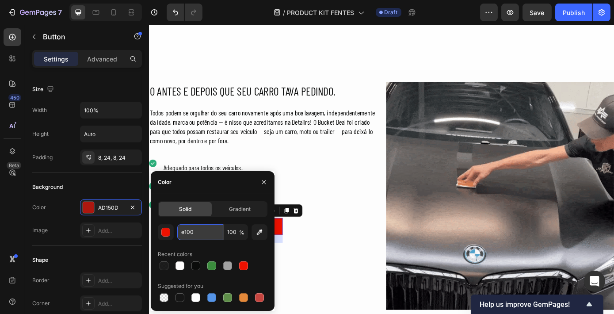
type input "e1000"
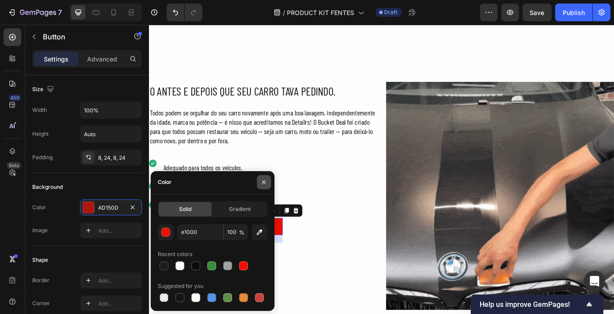
click at [262, 184] on icon "button" at bounding box center [263, 182] width 7 height 7
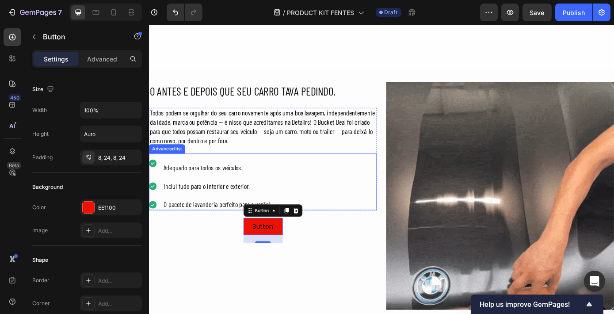
click at [369, 234] on div "Icon Adequado para todos os veículos. Text Block Icon Inclui tudo para o interi…" at bounding box center [278, 203] width 260 height 65
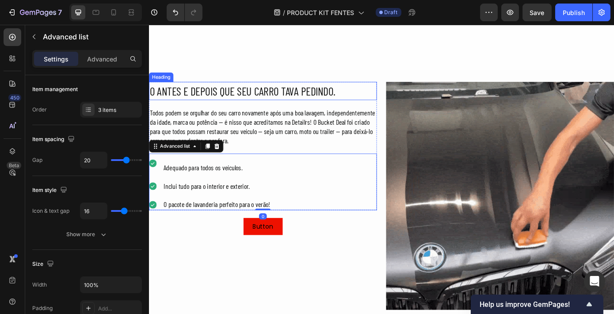
click at [249, 105] on h2 "O ANTES E DEPOIS QUE SEU CARRO TAVA PEDINDO." at bounding box center [278, 100] width 260 height 21
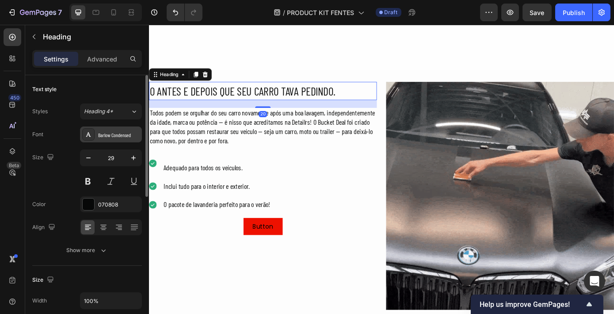
click at [128, 136] on div "Barlow Condensed" at bounding box center [119, 135] width 42 height 8
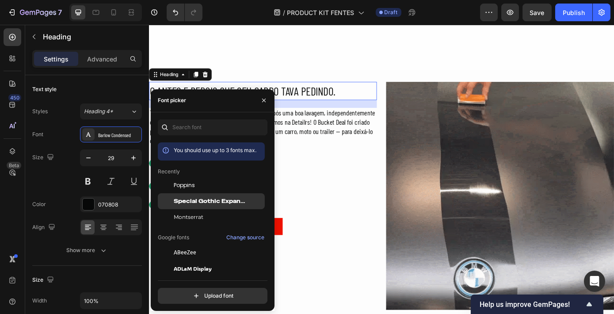
click at [203, 201] on span "Special Gothic Expanded One" at bounding box center [210, 201] width 73 height 8
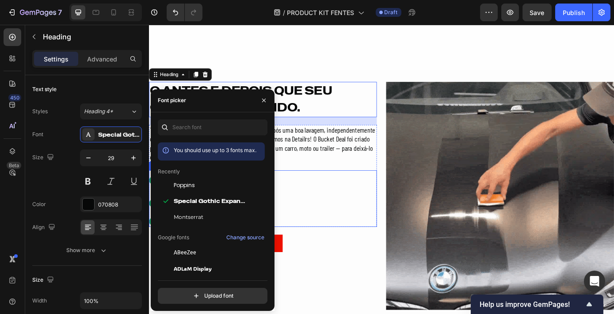
click at [369, 214] on div "Icon Adequado para todos os veículos. Text Block Icon Inclui tudo para o interi…" at bounding box center [278, 222] width 260 height 65
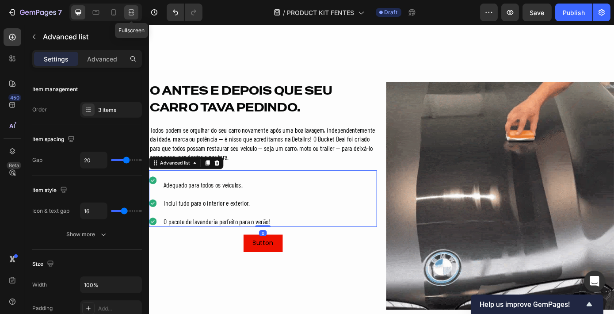
click at [131, 11] on icon at bounding box center [131, 12] width 9 height 9
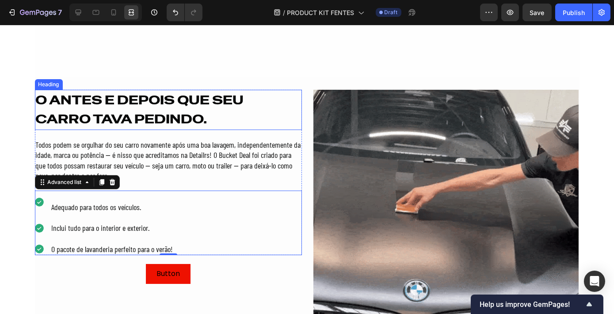
click at [306, 102] on div "O ANTES E DEPOIS QUE SEU CARRO TAVA PEDINDO. Heading Todos podem se orgulhar do…" at bounding box center [307, 222] width 544 height 265
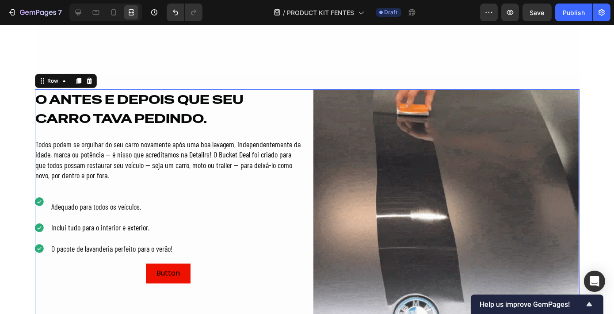
scroll to position [377, 0]
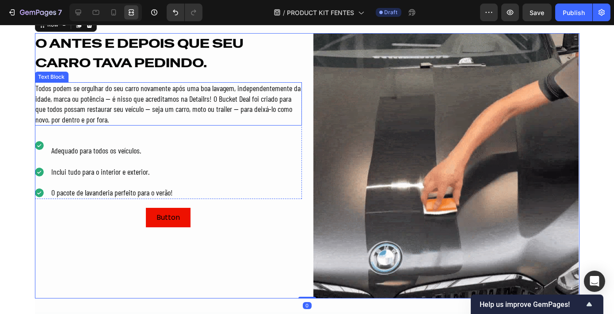
click at [158, 95] on p "Todos podem se orgulhar do seu carro novamente após uma boa lavagem, independen…" at bounding box center [168, 104] width 265 height 42
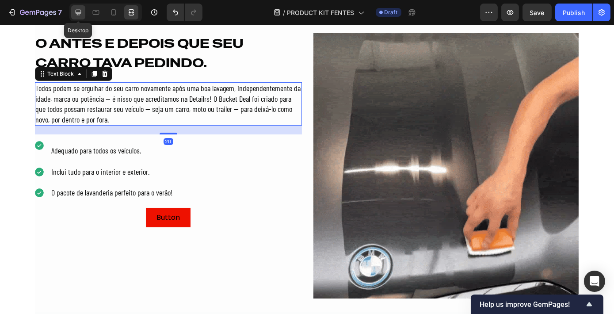
click at [76, 11] on icon at bounding box center [78, 12] width 9 height 9
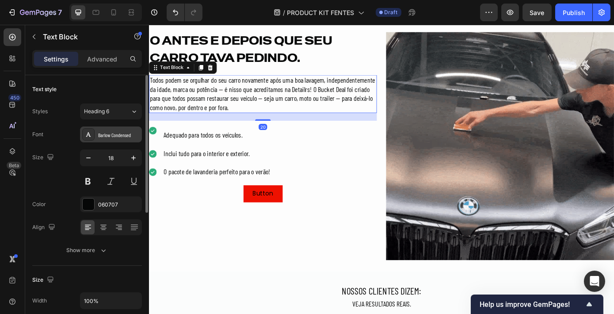
click at [111, 136] on div "Barlow Condensed" at bounding box center [119, 135] width 42 height 8
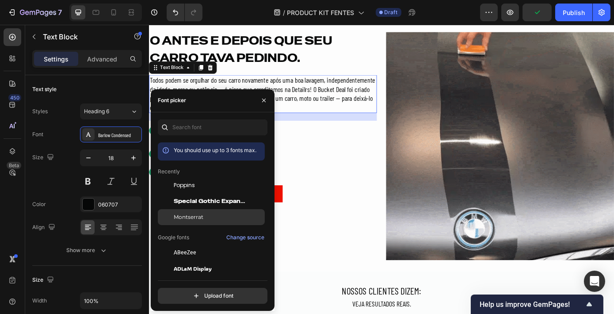
click at [202, 224] on div "Montserrat" at bounding box center [211, 217] width 107 height 16
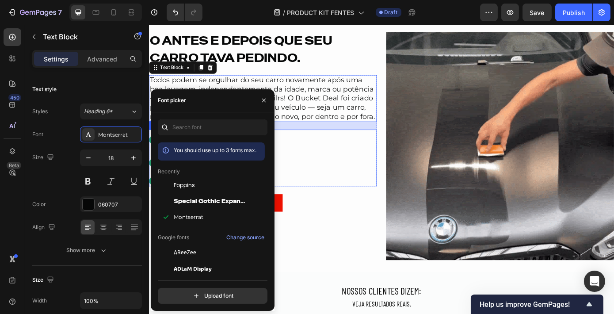
click at [398, 209] on div "Icon Adequado para todos os veículos. Text Block Icon Inclui tudo para o interi…" at bounding box center [278, 176] width 260 height 65
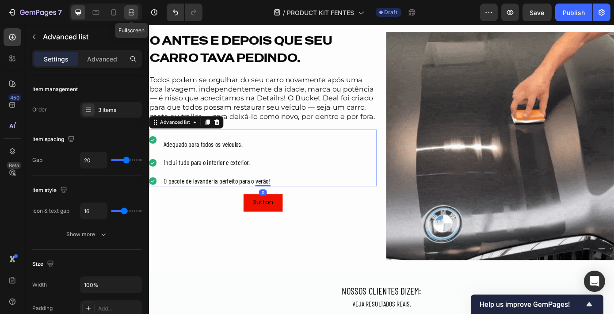
click at [126, 10] on div at bounding box center [131, 12] width 14 height 14
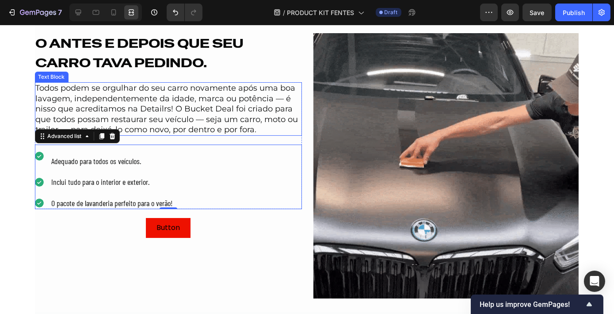
click at [296, 117] on p "Todos podem se orgulhar do seu carro novamente após uma boa lavagem, independen…" at bounding box center [168, 109] width 265 height 52
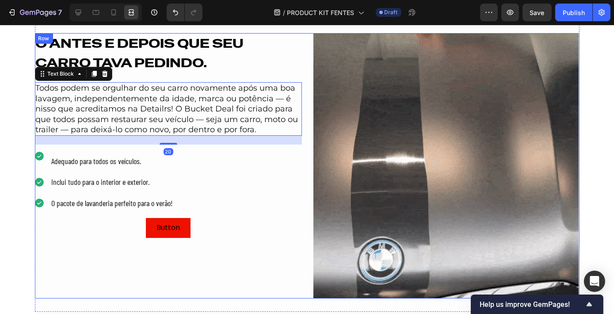
click at [304, 117] on div "O ANTES E DEPOIS QUE SEU CARRO TAVA PEDINDO. Heading Todos podem se orgulhar do…" at bounding box center [307, 165] width 544 height 265
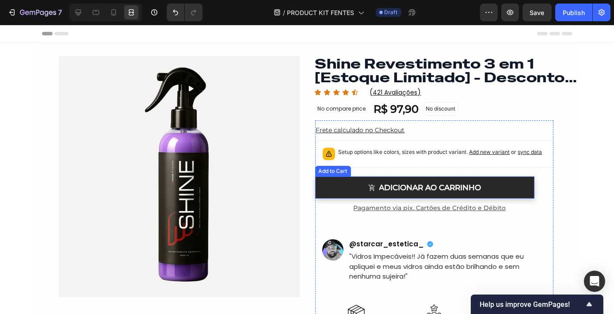
click at [321, 181] on button "Adicionar ao Carrinho" at bounding box center [424, 187] width 219 height 22
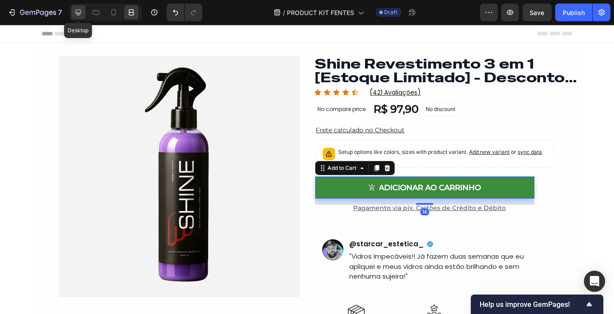
click at [81, 15] on icon at bounding box center [78, 12] width 9 height 9
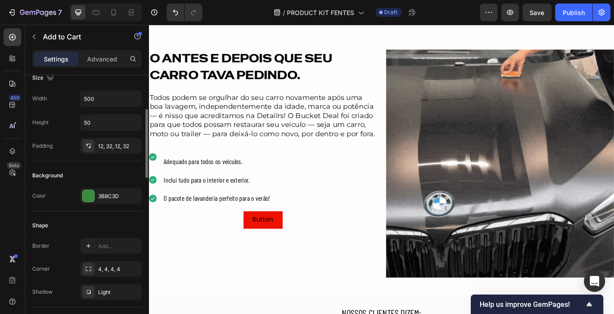
scroll to position [366, 0]
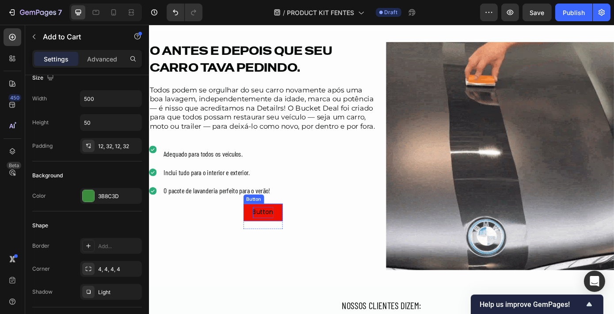
click at [276, 245] on div "Button" at bounding box center [278, 238] width 23 height 13
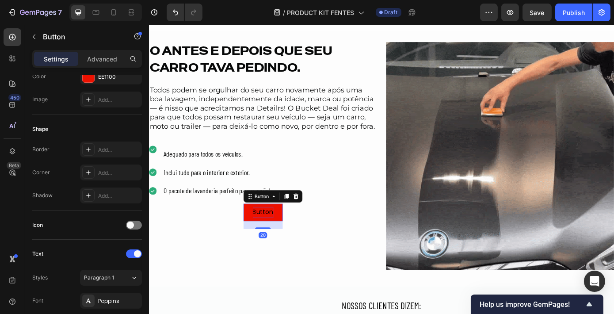
scroll to position [0, 0]
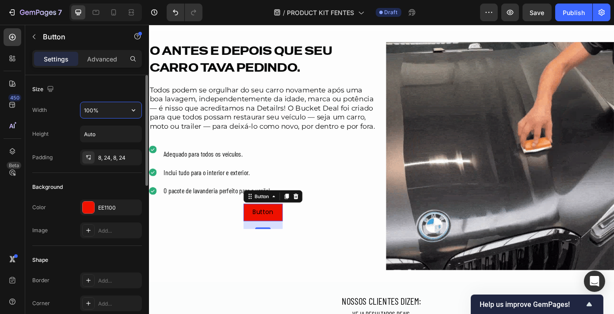
click at [109, 114] on input "100%" at bounding box center [110, 110] width 61 height 16
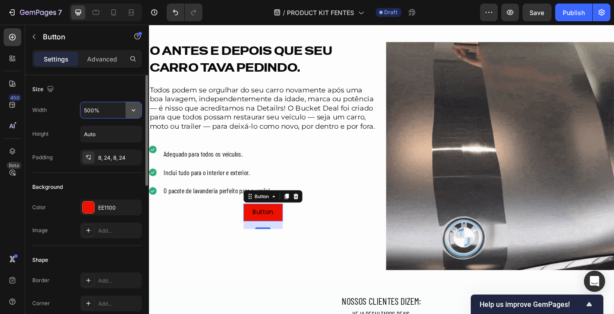
click at [136, 110] on icon "button" at bounding box center [133, 110] width 9 height 9
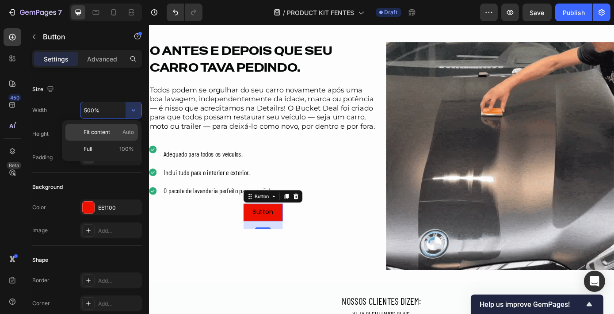
click at [118, 136] on p "Fit content Auto" at bounding box center [109, 132] width 50 height 8
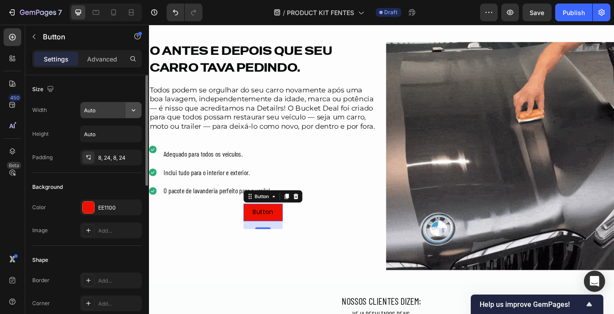
click at [137, 108] on icon "button" at bounding box center [133, 110] width 9 height 9
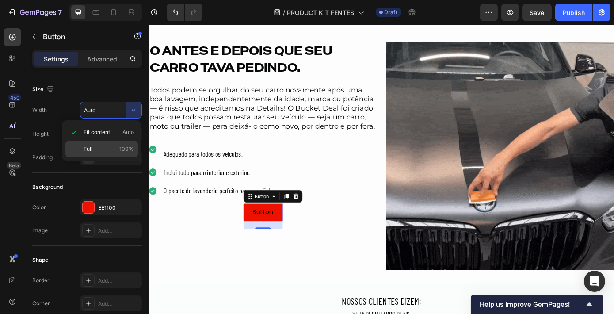
click at [119, 149] on p "Full 100%" at bounding box center [109, 149] width 50 height 8
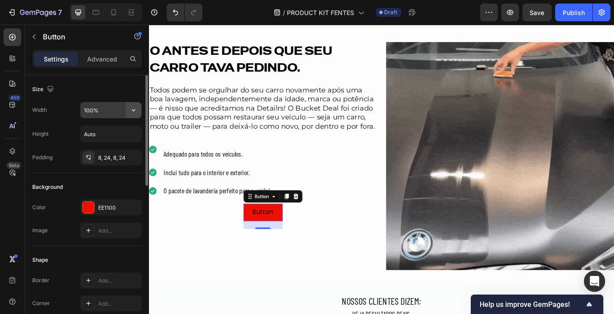
click at [137, 112] on icon "button" at bounding box center [133, 110] width 9 height 9
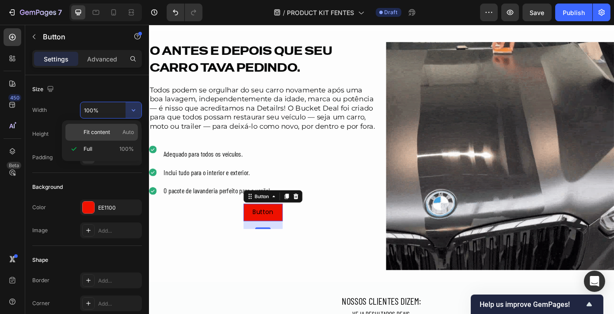
click at [110, 135] on p "Fit content Auto" at bounding box center [109, 132] width 50 height 8
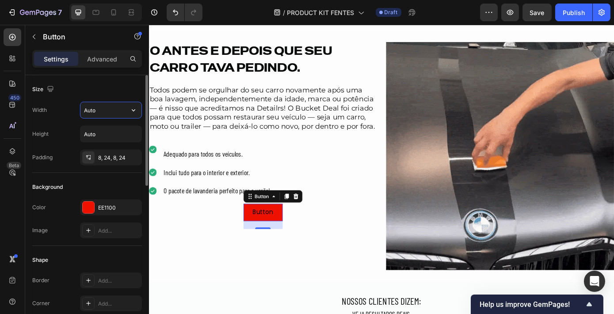
click at [103, 113] on input "Auto" at bounding box center [110, 110] width 61 height 16
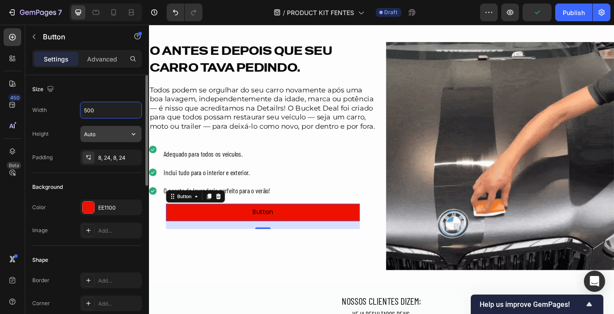
type input "500"
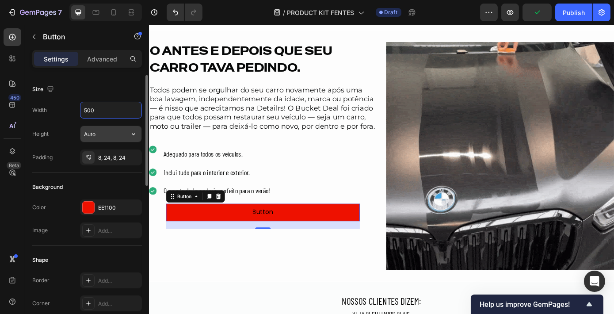
click at [105, 133] on input "Auto" at bounding box center [110, 134] width 61 height 16
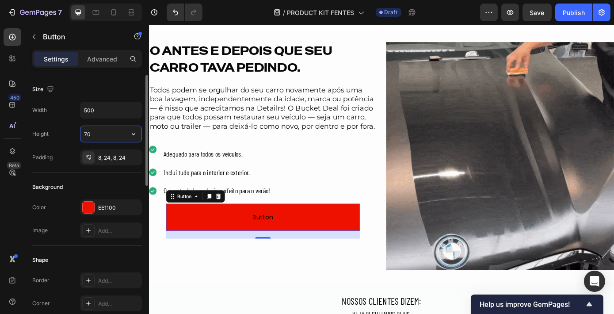
type input "7"
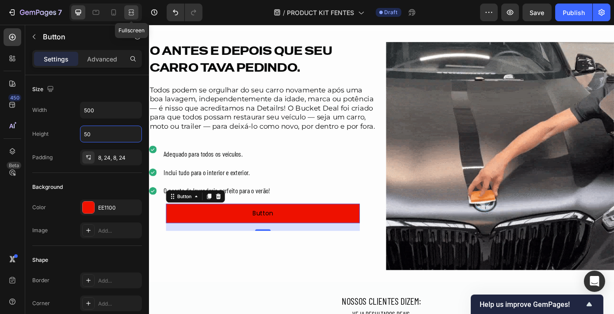
type input "50"
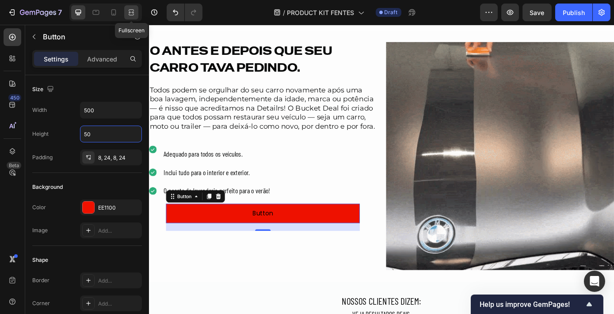
click at [133, 13] on icon at bounding box center [132, 12] width 3 height 2
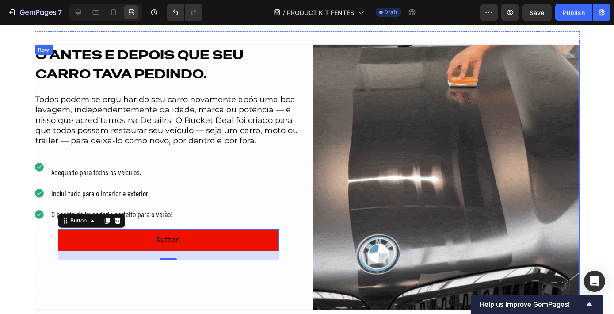
click at [303, 214] on div "O ANTES E DEPOIS QUE SEU CARRO TAVA PEDINDO. Heading Todos podem se orgulhar do…" at bounding box center [307, 177] width 544 height 265
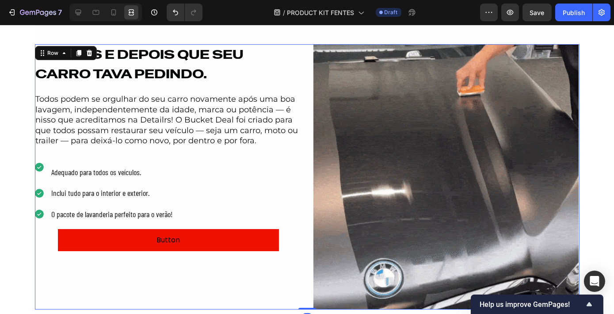
scroll to position [394, 0]
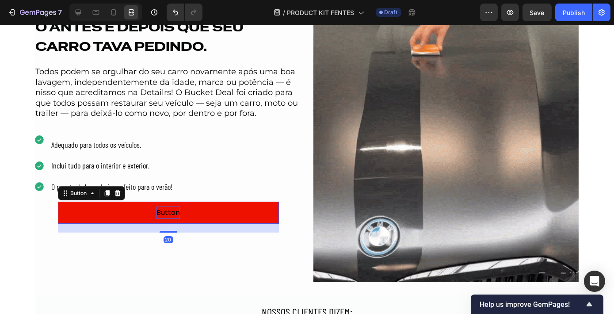
click at [169, 211] on div "Button" at bounding box center [167, 212] width 23 height 13
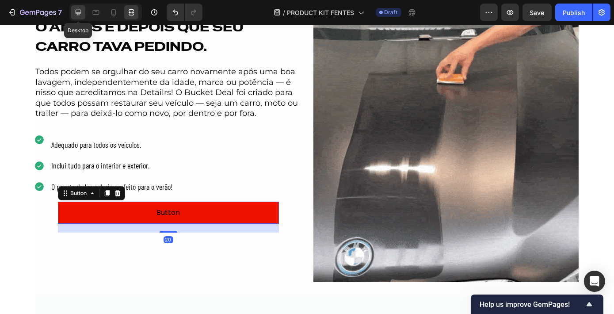
click at [76, 16] on icon at bounding box center [78, 12] width 9 height 9
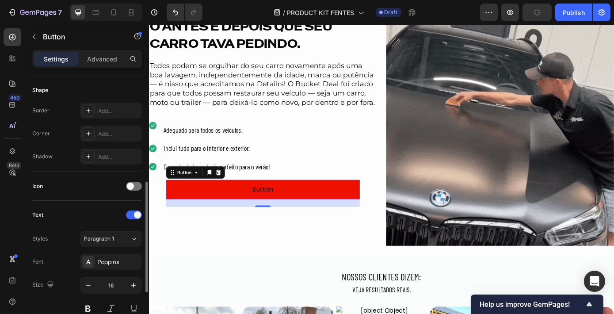
scroll to position [198, 0]
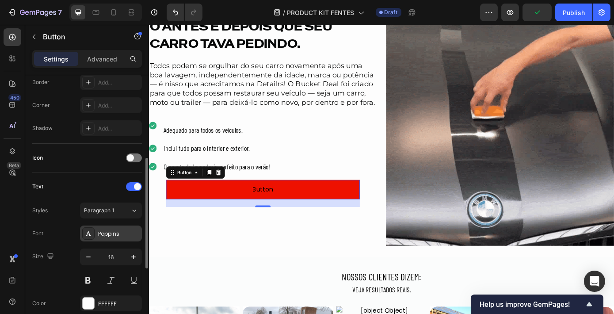
click at [122, 232] on div "Poppins" at bounding box center [119, 234] width 42 height 8
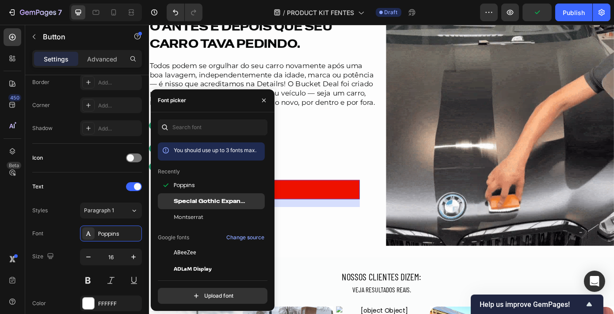
click at [188, 194] on div "Special Gothic Expanded One" at bounding box center [211, 201] width 107 height 16
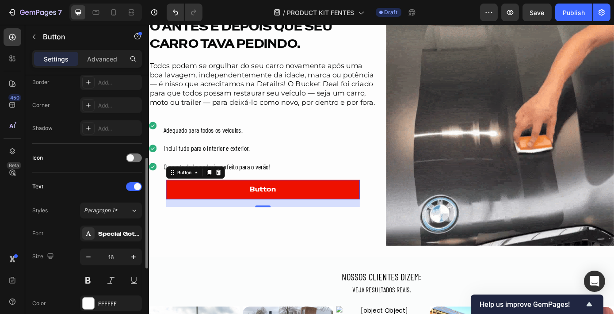
click at [102, 188] on div "Text" at bounding box center [87, 186] width 110 height 14
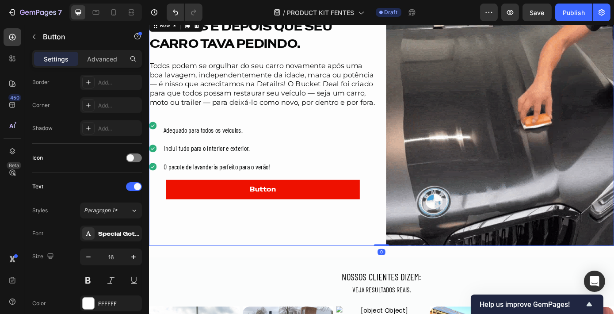
click at [396, 240] on div "O ANTES E DEPOIS QUE SEU CARRO TAVA PEDINDO. Heading Todos podem se orgulhar do…" at bounding box center [278, 147] width 260 height 260
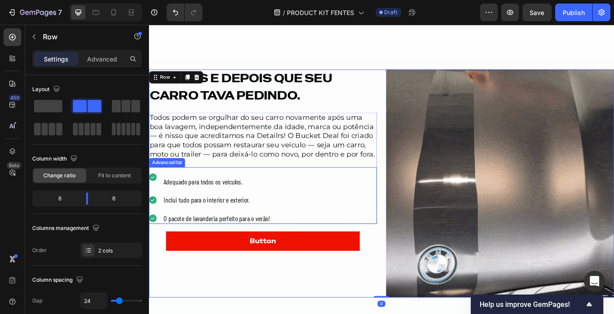
scroll to position [399, 0]
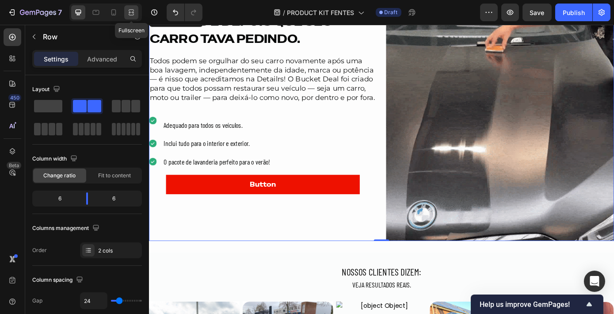
click at [125, 15] on div at bounding box center [131, 12] width 14 height 14
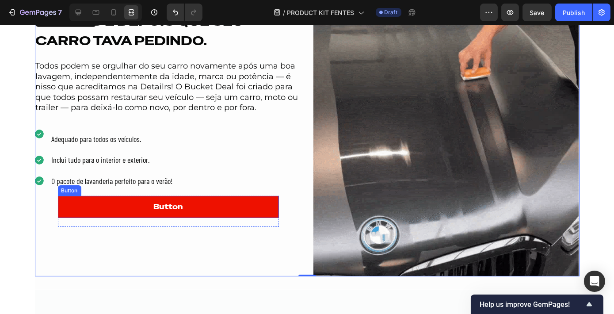
scroll to position [327, 0]
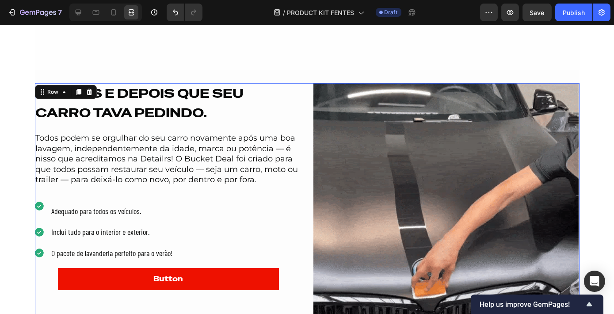
click at [308, 201] on div "O ANTES E DEPOIS QUE SEU CARRO TAVA PEDINDO. Heading Todos podem se orgulhar do…" at bounding box center [307, 215] width 544 height 265
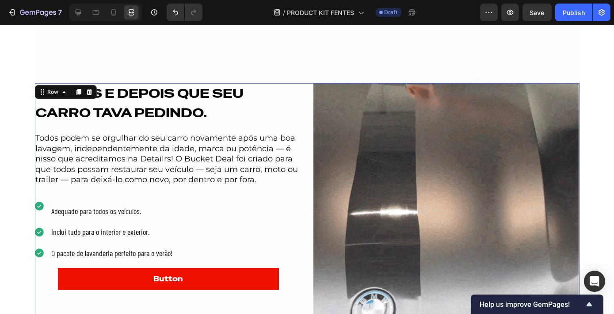
scroll to position [361, 0]
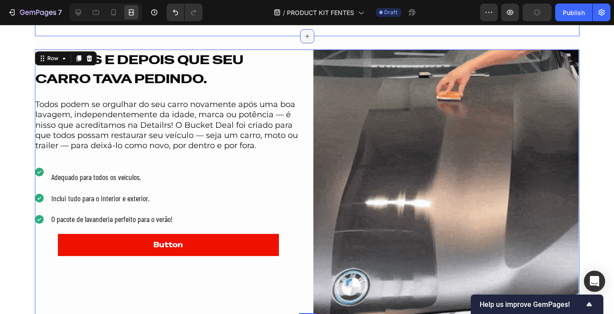
click at [310, 36] on div at bounding box center [307, 36] width 14 height 14
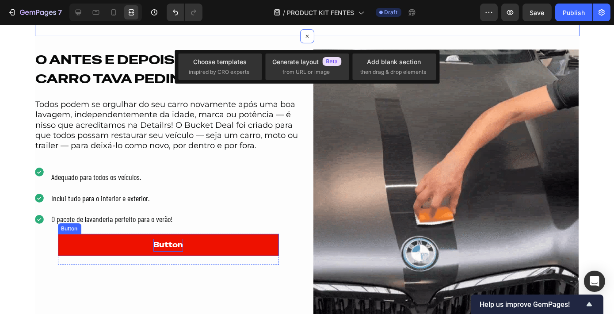
click at [167, 246] on div "Button" at bounding box center [168, 245] width 30 height 13
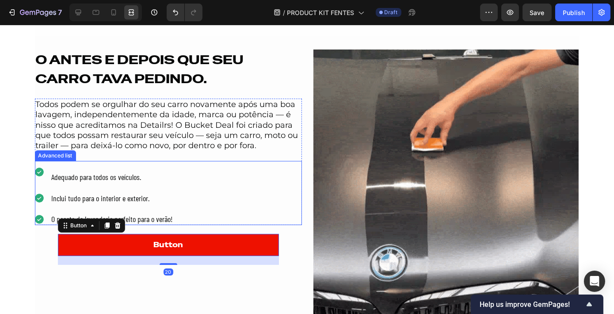
click at [206, 215] on div "Icon Adequado para todos os veículos. Text Block Icon Inclui tudo para o interi…" at bounding box center [168, 193] width 267 height 65
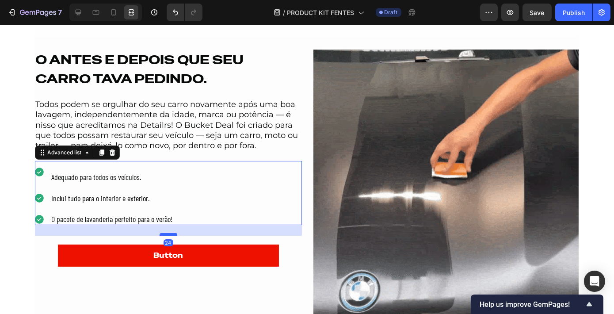
drag, startPoint x: 172, startPoint y: 224, endPoint x: 170, endPoint y: 235, distance: 10.3
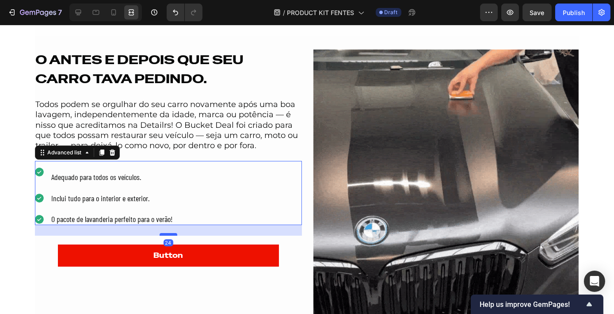
click at [170, 235] on div at bounding box center [169, 234] width 18 height 3
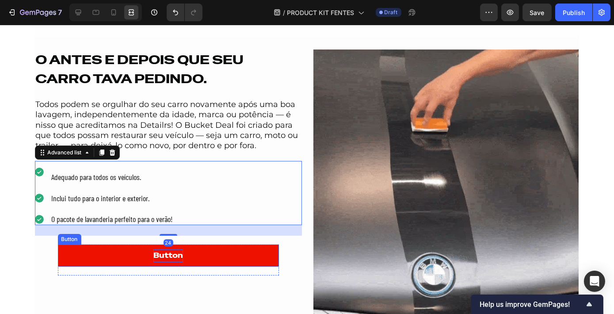
click at [170, 253] on div "Button" at bounding box center [168, 255] width 30 height 13
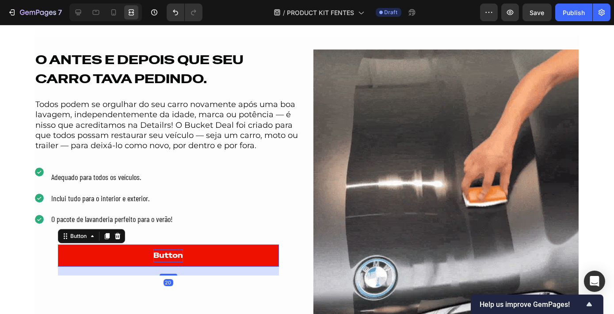
click at [170, 253] on div "Button" at bounding box center [168, 255] width 30 height 13
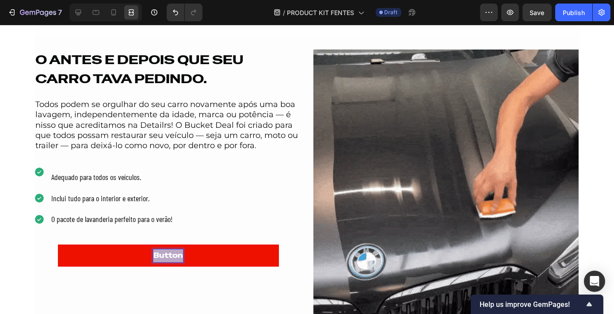
click at [170, 253] on p "Button" at bounding box center [168, 255] width 30 height 13
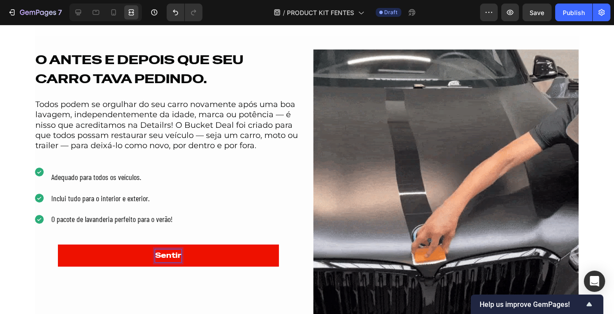
click at [58, 244] on button "Sentir" at bounding box center [168, 255] width 221 height 22
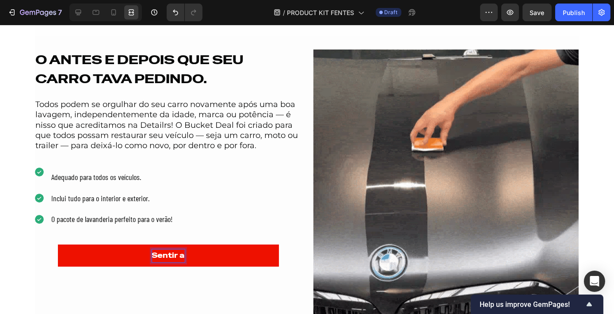
click at [58, 244] on button "Sentir a" at bounding box center [168, 255] width 221 height 22
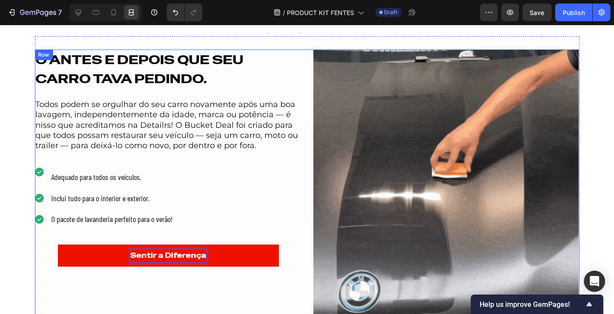
click at [304, 256] on div "O ANTES E DEPOIS QUE SEU CARRO TAVA PEDINDO. Heading Todos podem se orgulhar do…" at bounding box center [307, 181] width 544 height 265
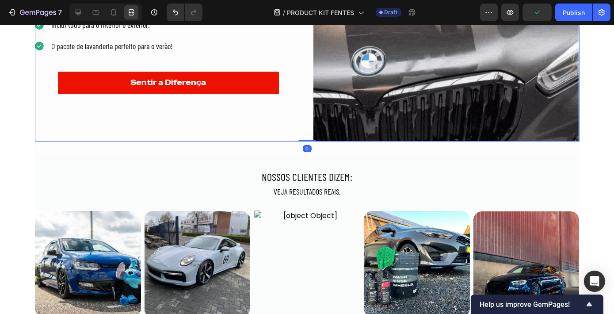
scroll to position [535, 0]
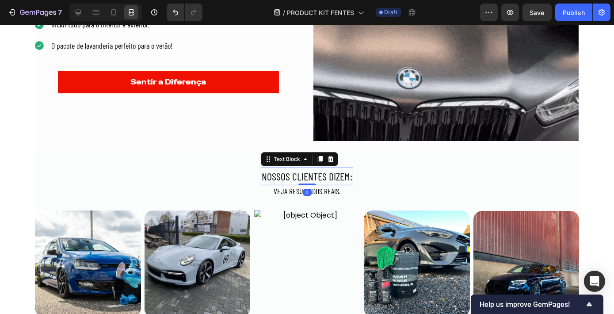
click at [85, 12] on div at bounding box center [105, 13] width 72 height 18
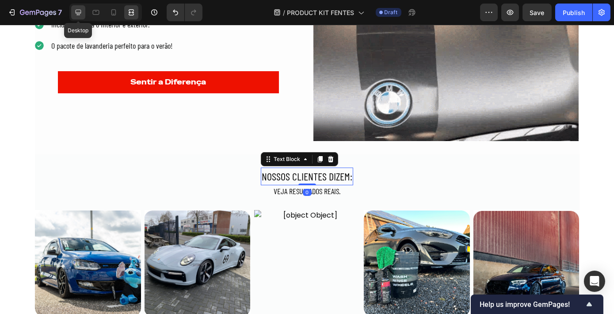
click at [76, 11] on icon at bounding box center [78, 12] width 9 height 9
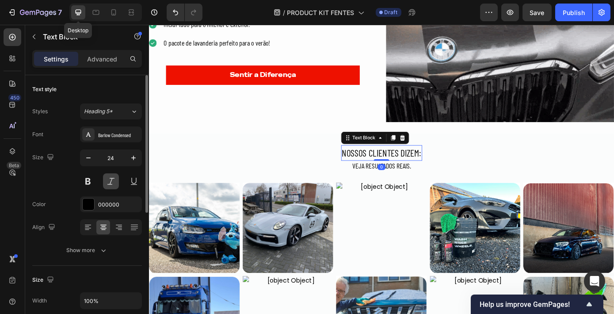
scroll to position [545, 0]
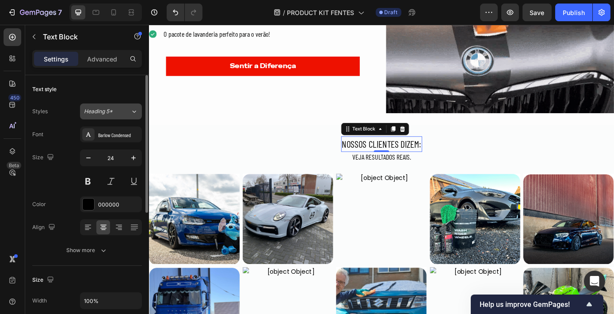
click at [114, 113] on div "Heading 5*" at bounding box center [102, 111] width 36 height 8
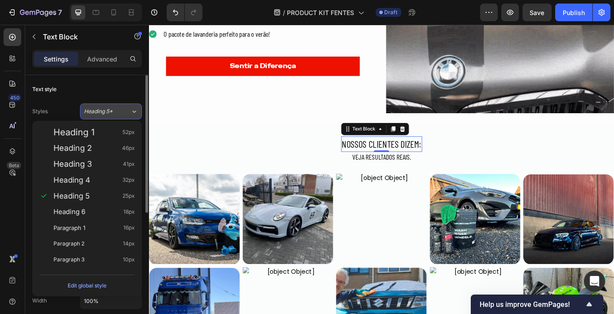
click at [124, 112] on div "Heading 5*" at bounding box center [107, 111] width 46 height 8
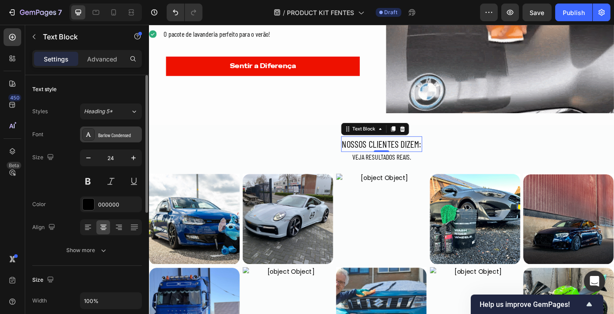
click at [117, 131] on div "Barlow Condensed" at bounding box center [119, 135] width 42 height 8
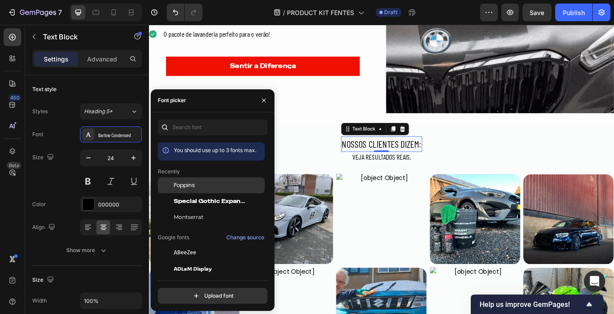
click at [211, 184] on div "Poppins" at bounding box center [218, 185] width 89 height 8
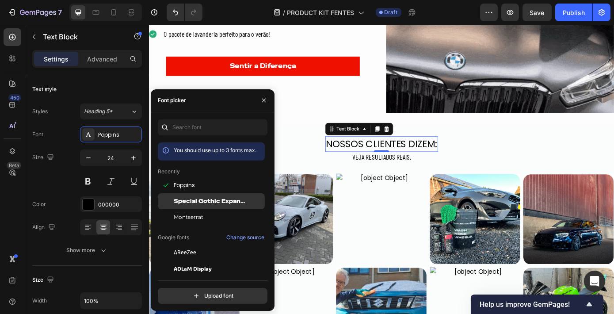
click at [195, 205] on div "Special Gothic Expanded One" at bounding box center [211, 201] width 107 height 16
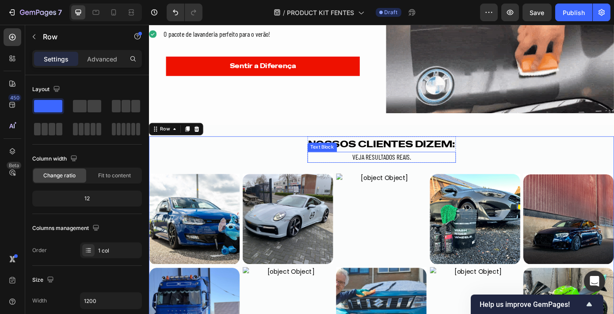
click at [415, 172] on p "VEJA RESULTADOS REAIS." at bounding box center [413, 176] width 167 height 10
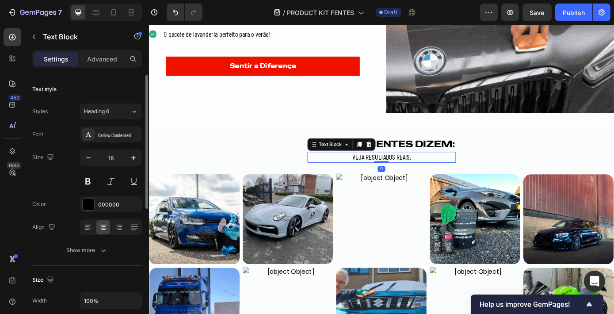
click at [129, 145] on div "Font Barlow Condensed Size 18 Color 000000 Align Show more" at bounding box center [87, 192] width 110 height 132
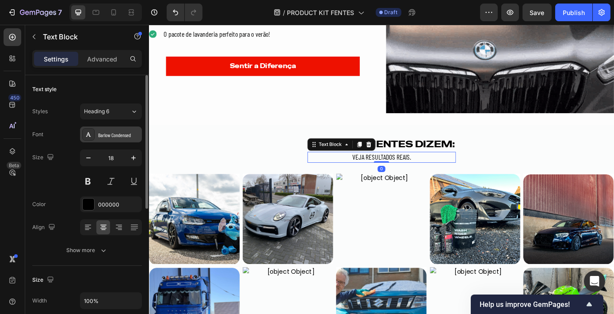
click at [128, 136] on div "Barlow Condensed" at bounding box center [119, 135] width 42 height 8
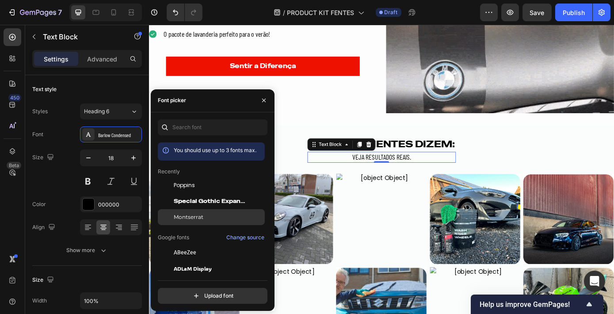
click at [204, 217] on div "Montserrat" at bounding box center [218, 217] width 89 height 8
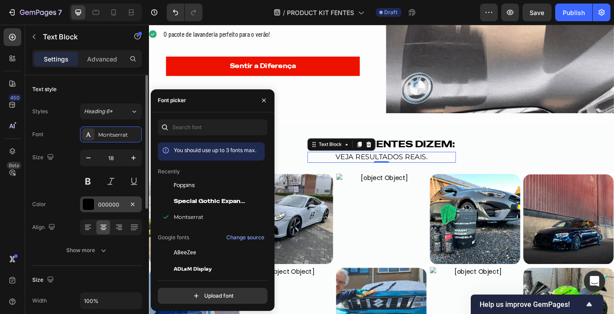
click at [93, 210] on div "000000" at bounding box center [111, 204] width 62 height 16
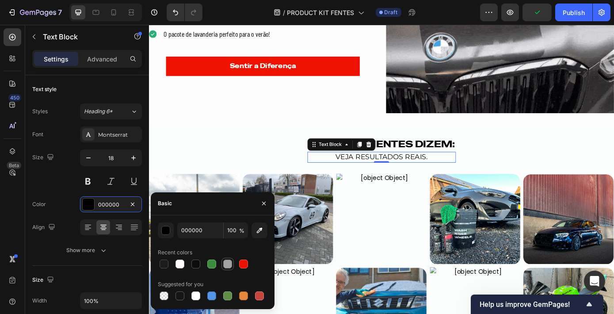
click at [221, 263] on div at bounding box center [227, 264] width 12 height 12
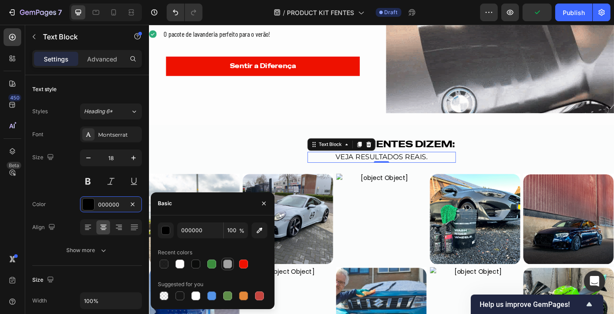
type input "A2A2A2"
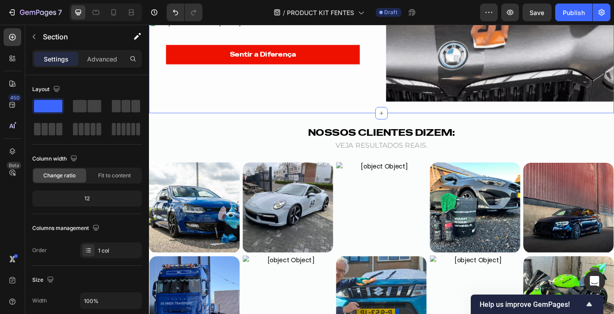
scroll to position [563, 0]
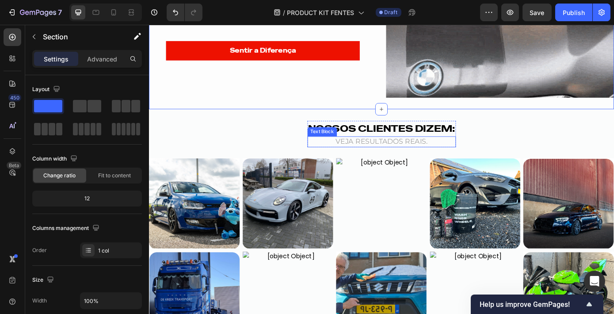
click at [409, 153] on p "VEJA RESULTADOS REAIS." at bounding box center [413, 158] width 167 height 10
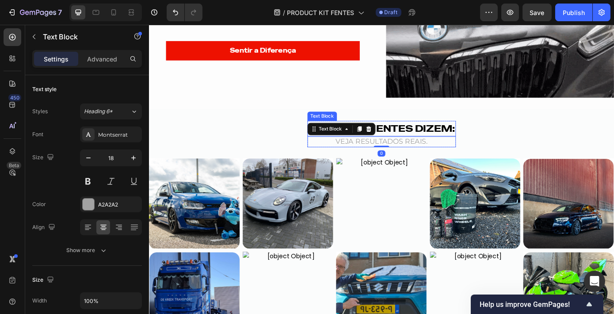
click at [414, 141] on p "NOSSOS CLIENTES DIZEM:" at bounding box center [413, 143] width 167 height 16
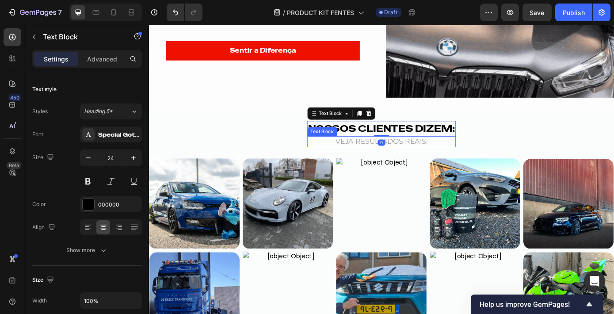
click at [439, 159] on p "VEJA RESULTADOS REAIS." at bounding box center [413, 158] width 167 height 10
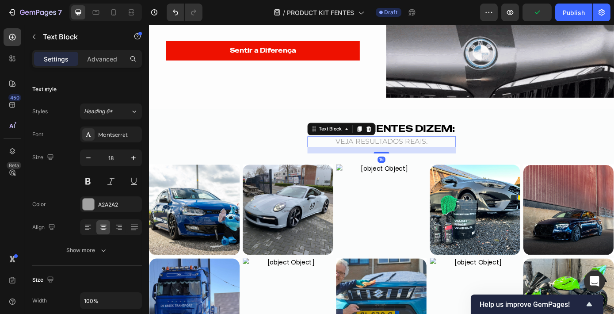
drag, startPoint x: 408, startPoint y: 160, endPoint x: 407, endPoint y: 168, distance: 7.5
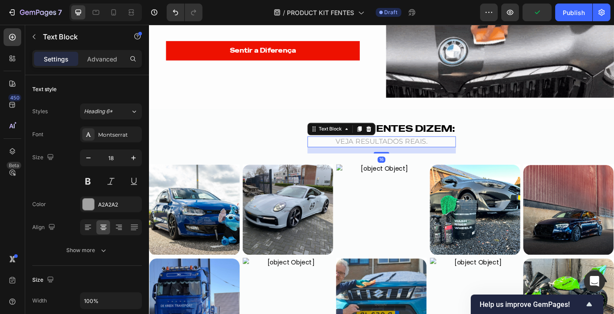
click at [407, 168] on div "NOSSOS CLIENTES DIZEM: Text Block VEJA RESULTADOS REAIS. Text Block 16 Row Imag…" at bounding box center [413, 317] width 530 height 366
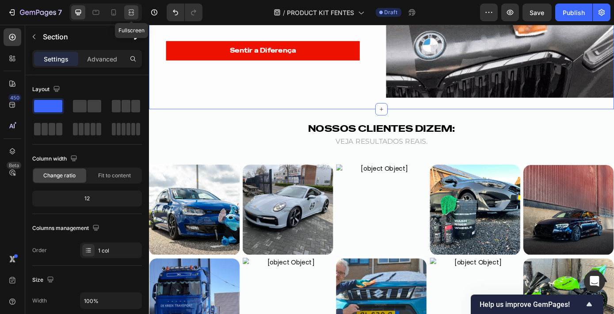
click at [131, 13] on icon at bounding box center [131, 12] width 9 height 9
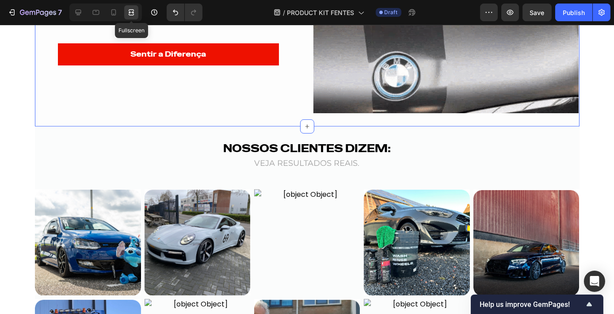
scroll to position [552, 0]
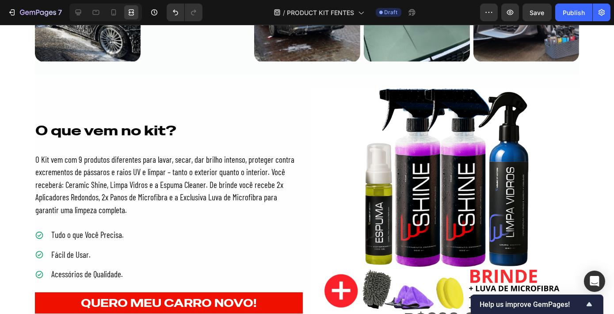
scroll to position [1022, 0]
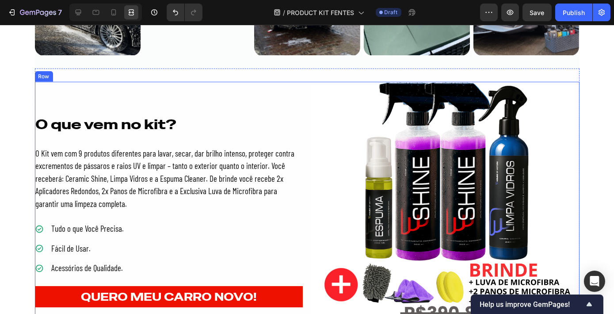
click at [304, 116] on div "O que vem no kit? Heading O Kit vem com 9 produtos diferentes para lavar, secar…" at bounding box center [307, 216] width 544 height 268
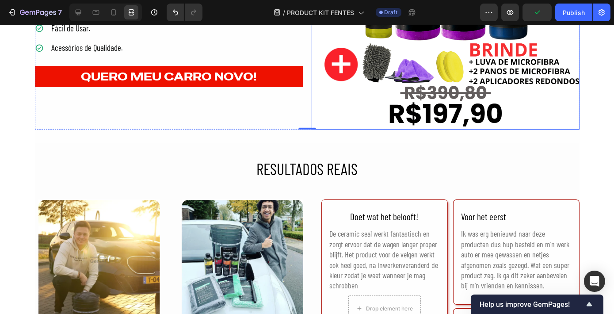
scroll to position [1242, 0]
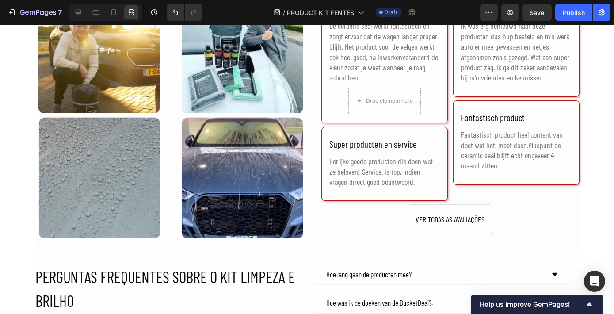
scroll to position [1449, 0]
click at [452, 223] on p "VER TODAS AS AVALIAÇÕES" at bounding box center [450, 219] width 69 height 10
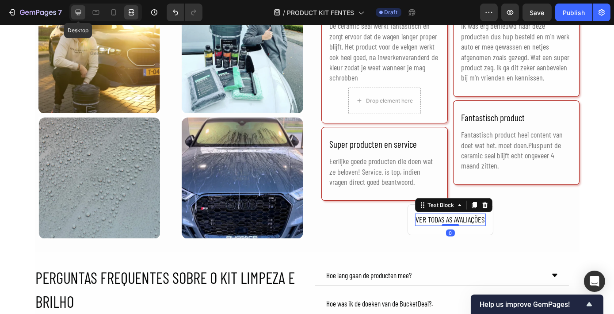
click at [76, 10] on icon at bounding box center [78, 12] width 9 height 9
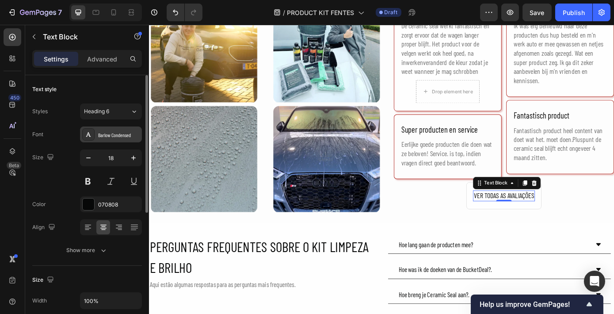
click at [112, 138] on div "Barlow Condensed" at bounding box center [111, 134] width 62 height 16
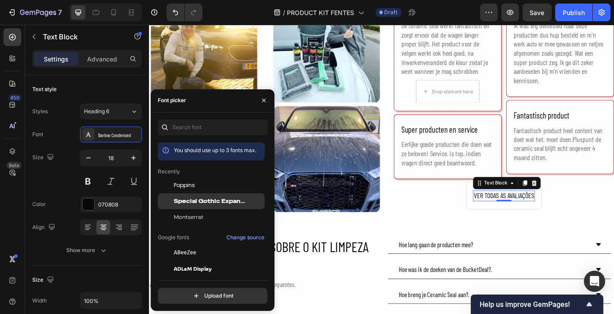
click at [214, 199] on span "Special Gothic Expanded One" at bounding box center [210, 201] width 73 height 8
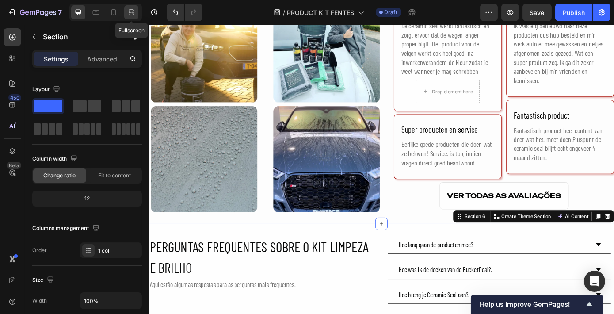
click at [125, 15] on div at bounding box center [131, 12] width 14 height 14
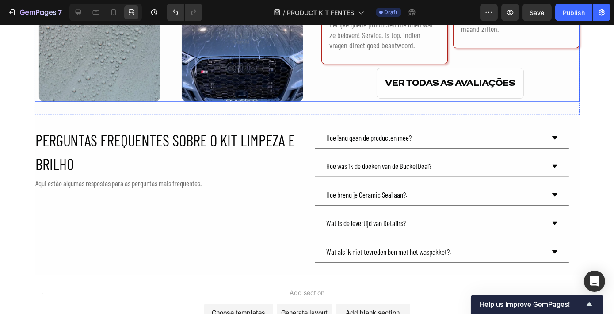
scroll to position [1587, 0]
